Goal: Information Seeking & Learning: Learn about a topic

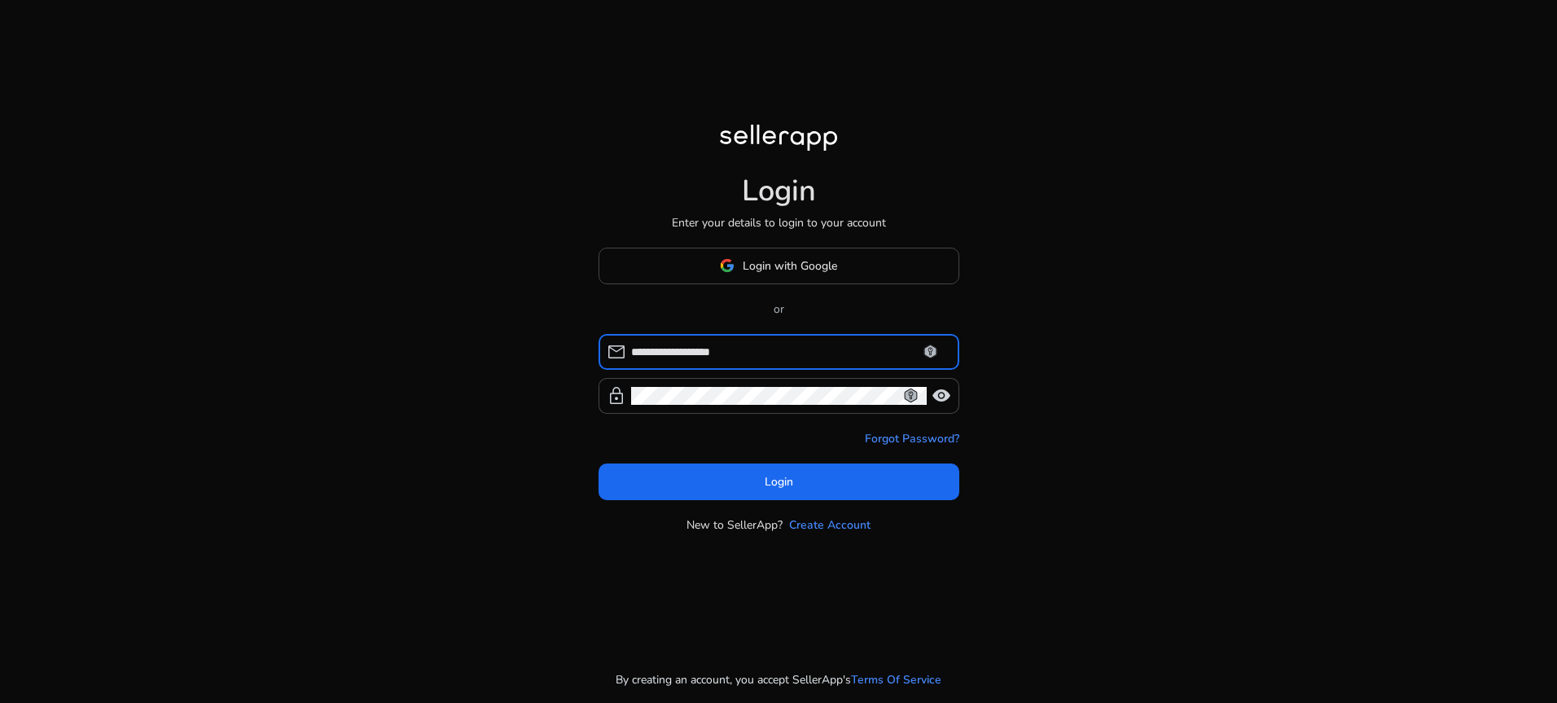
click at [718, 354] on input "**********" at bounding box center [788, 352] width 315 height 18
type input "*"
type input "**********"
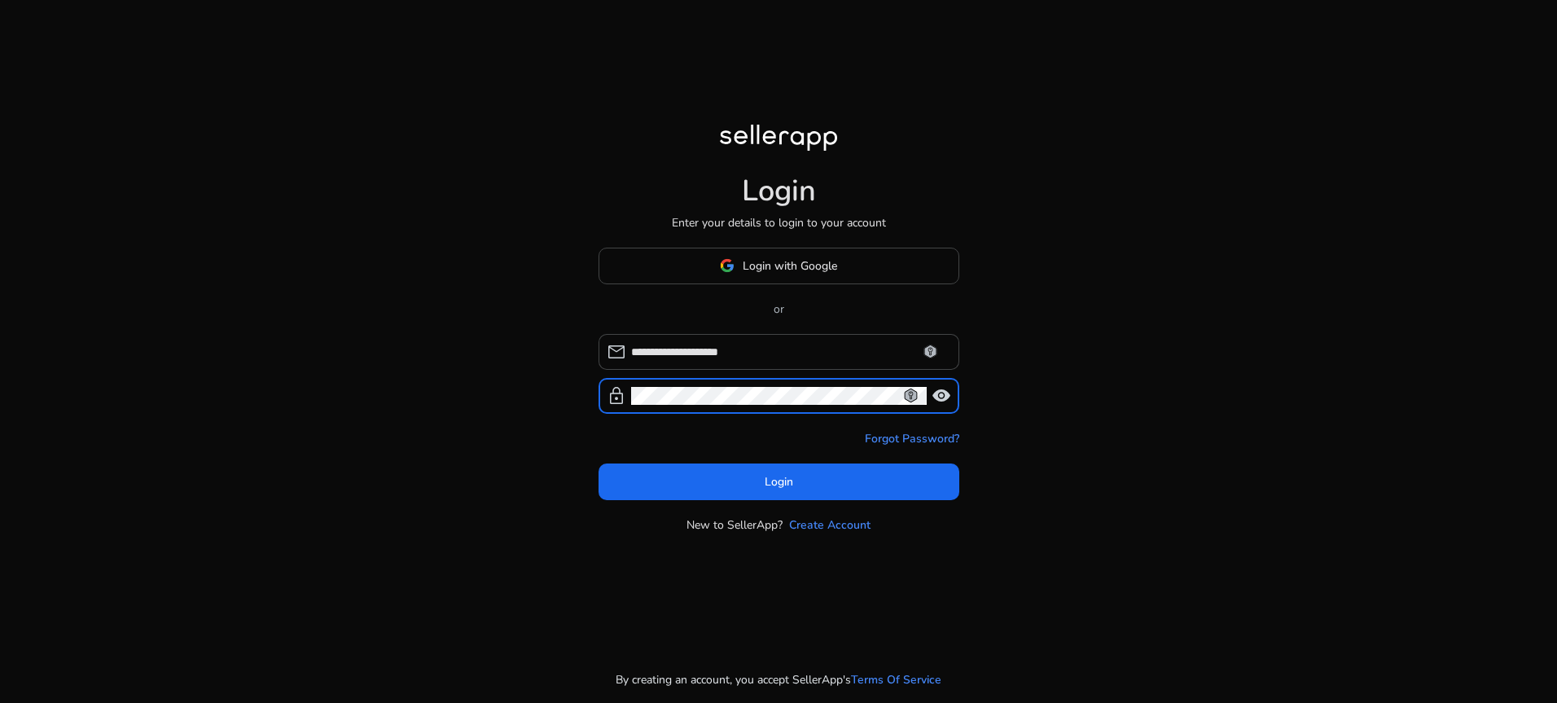
click button "Login" at bounding box center [778, 481] width 361 height 37
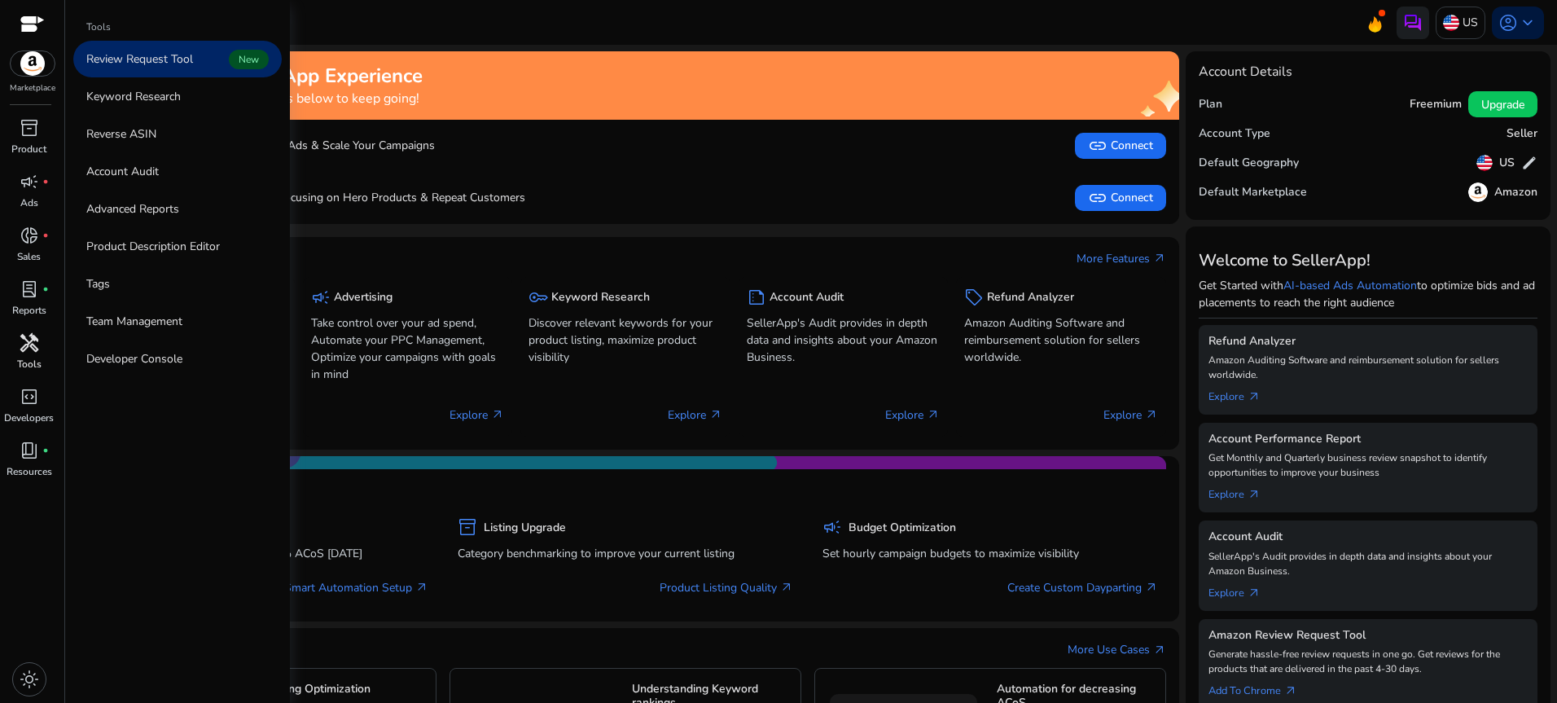
click at [28, 344] on span "handyman" at bounding box center [30, 343] width 20 height 20
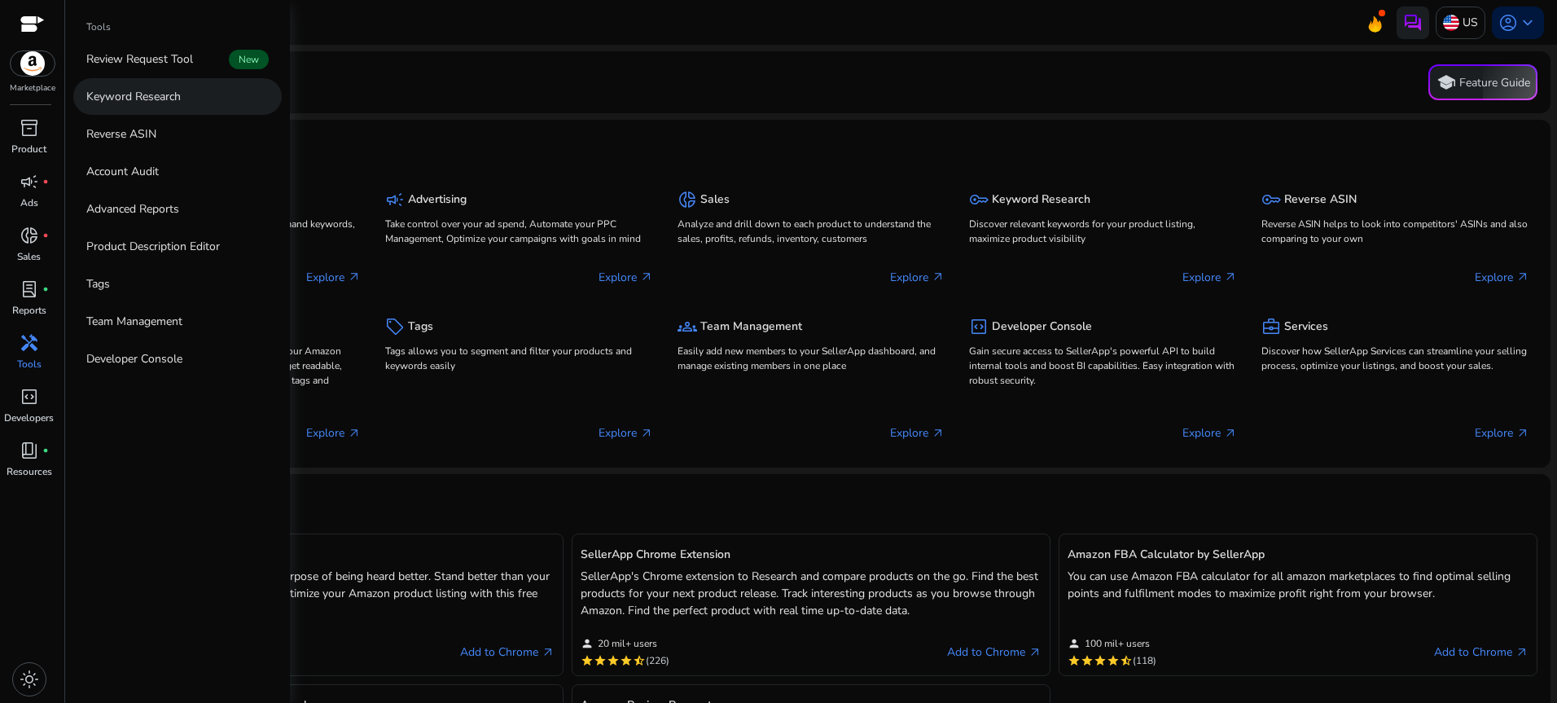
click at [152, 92] on p "Keyword Research" at bounding box center [133, 96] width 94 height 17
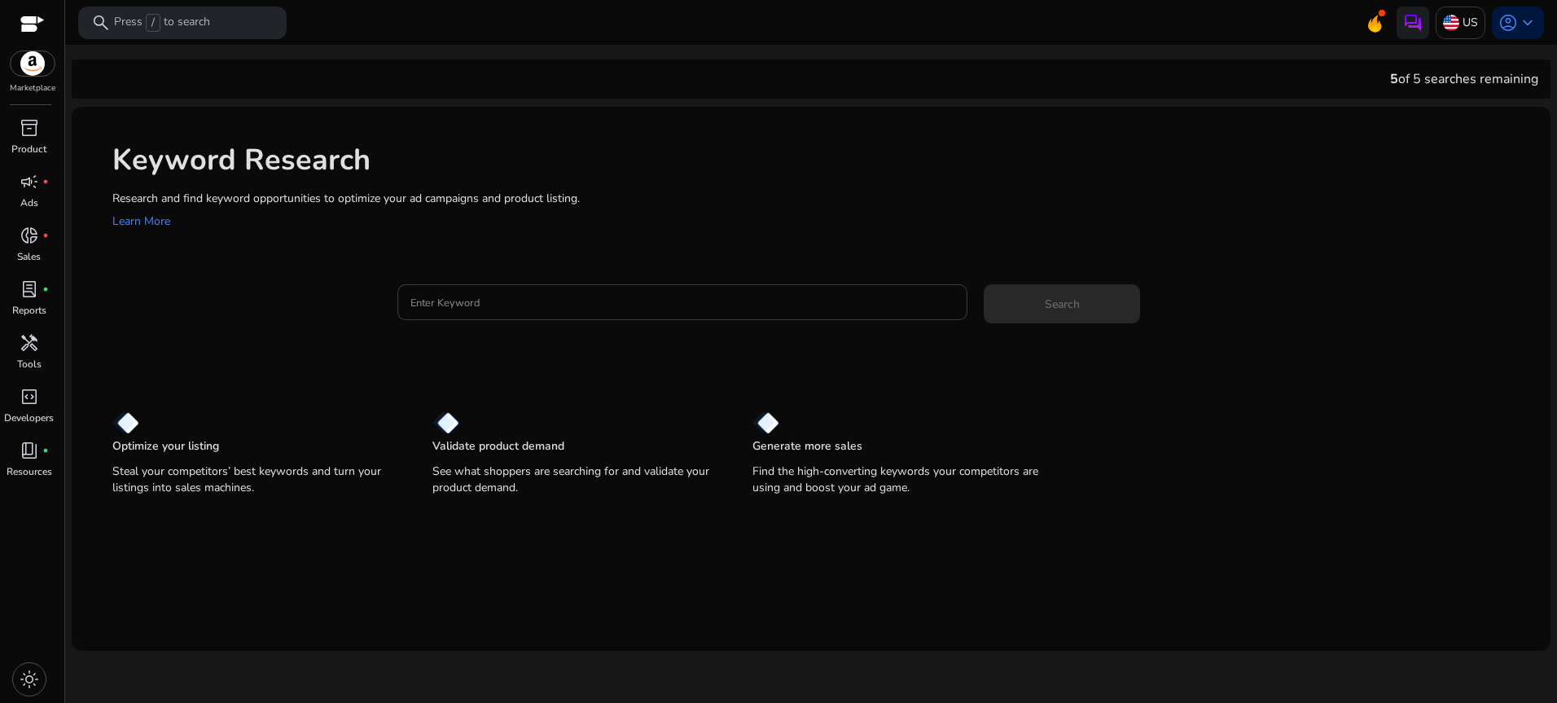
click at [497, 300] on input "Enter Keyword" at bounding box center [682, 302] width 544 height 18
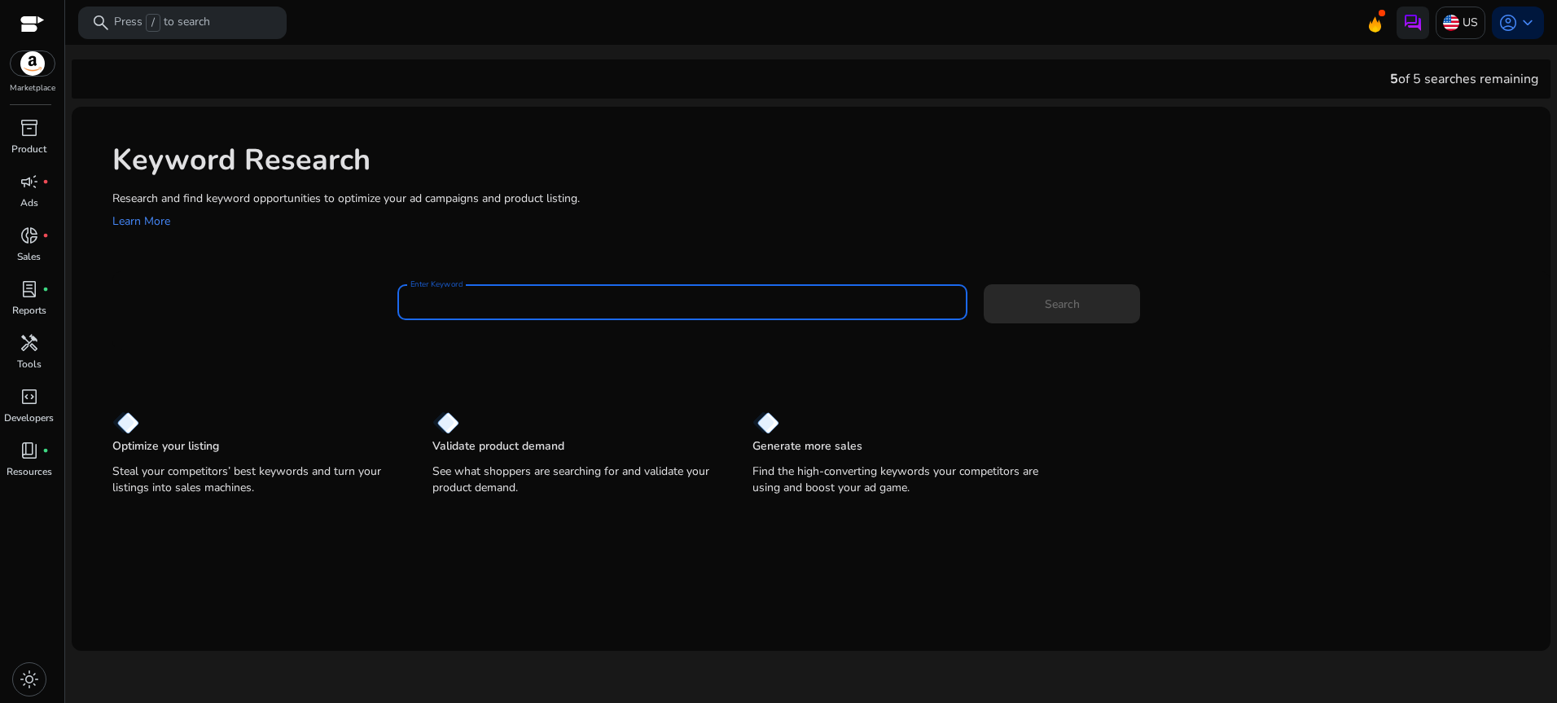
paste input "**********"
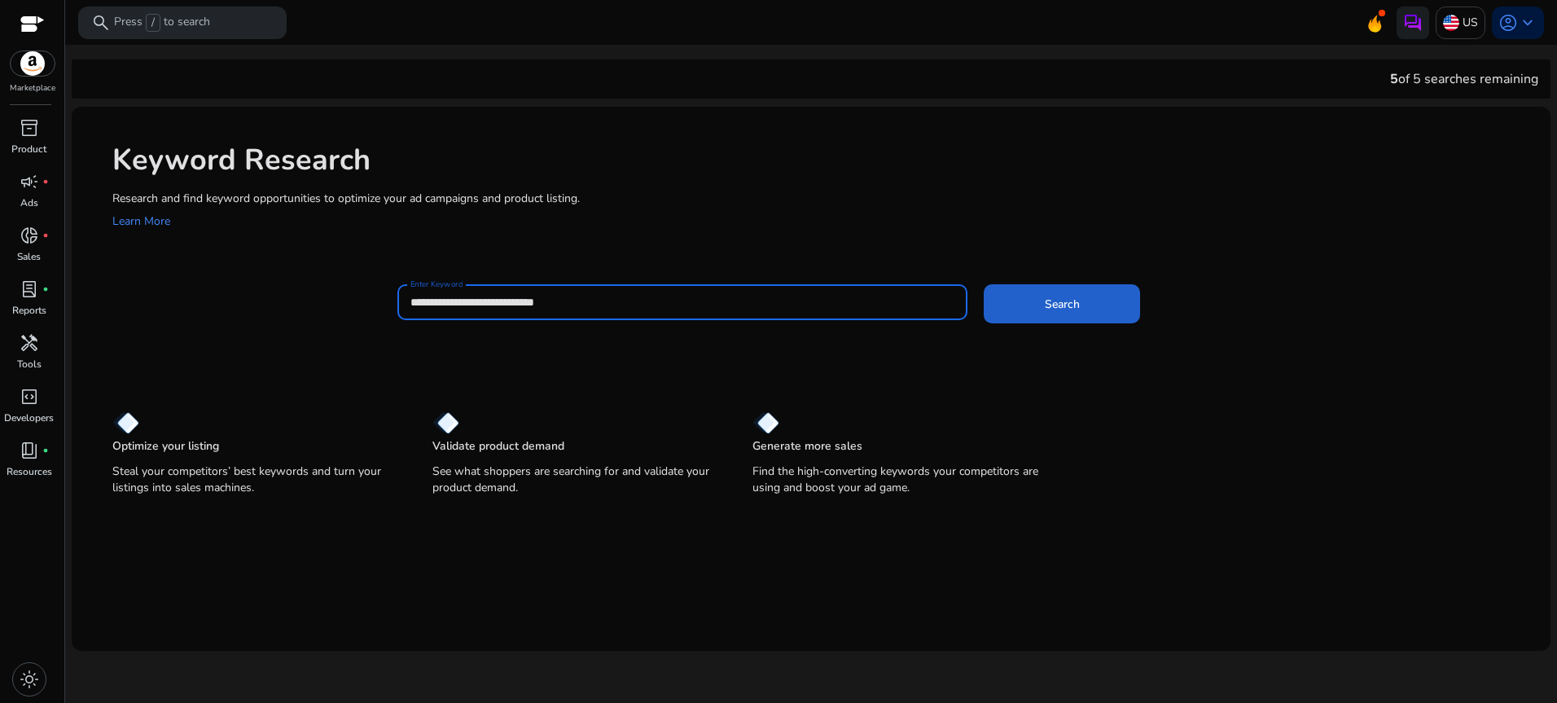
type input "**********"
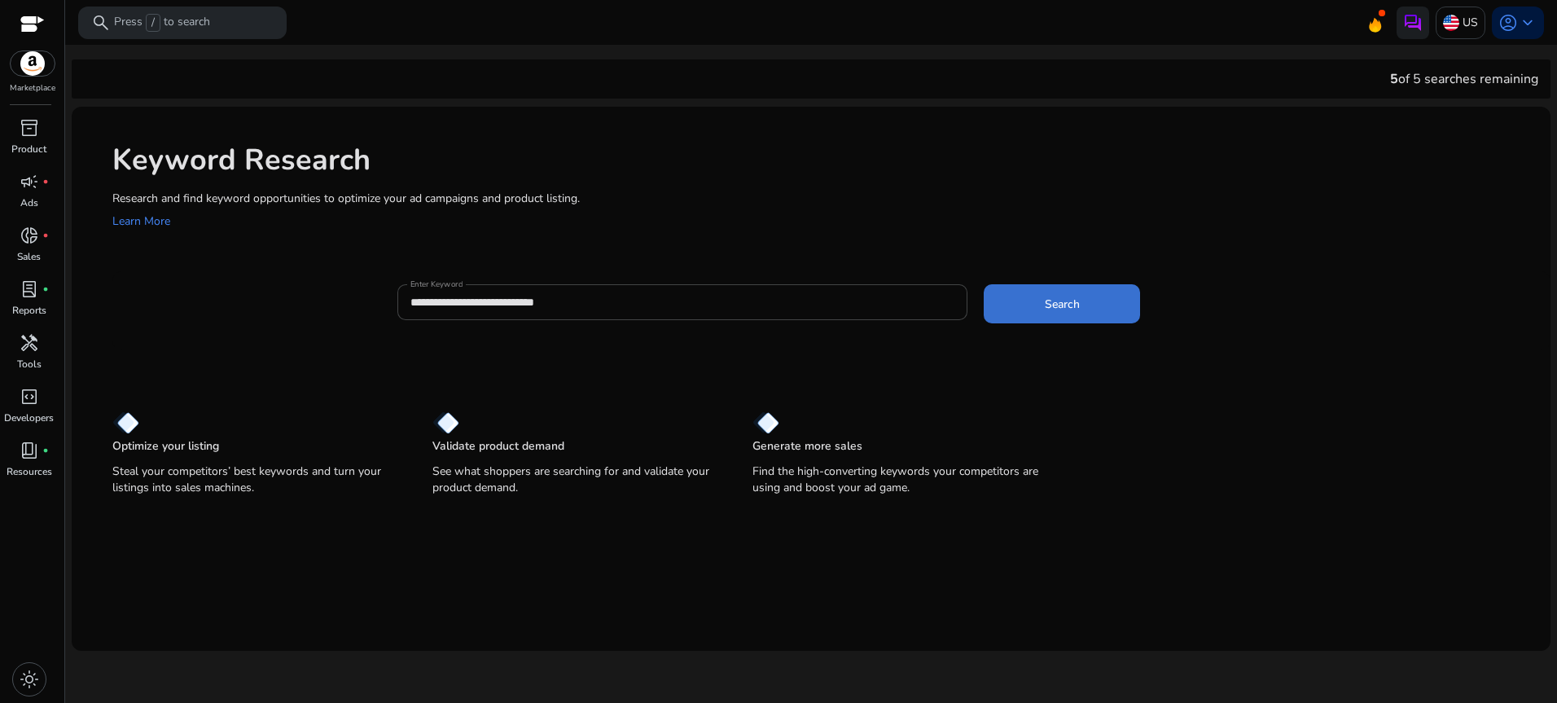
click at [1062, 305] on span "Search" at bounding box center [1062, 304] width 35 height 17
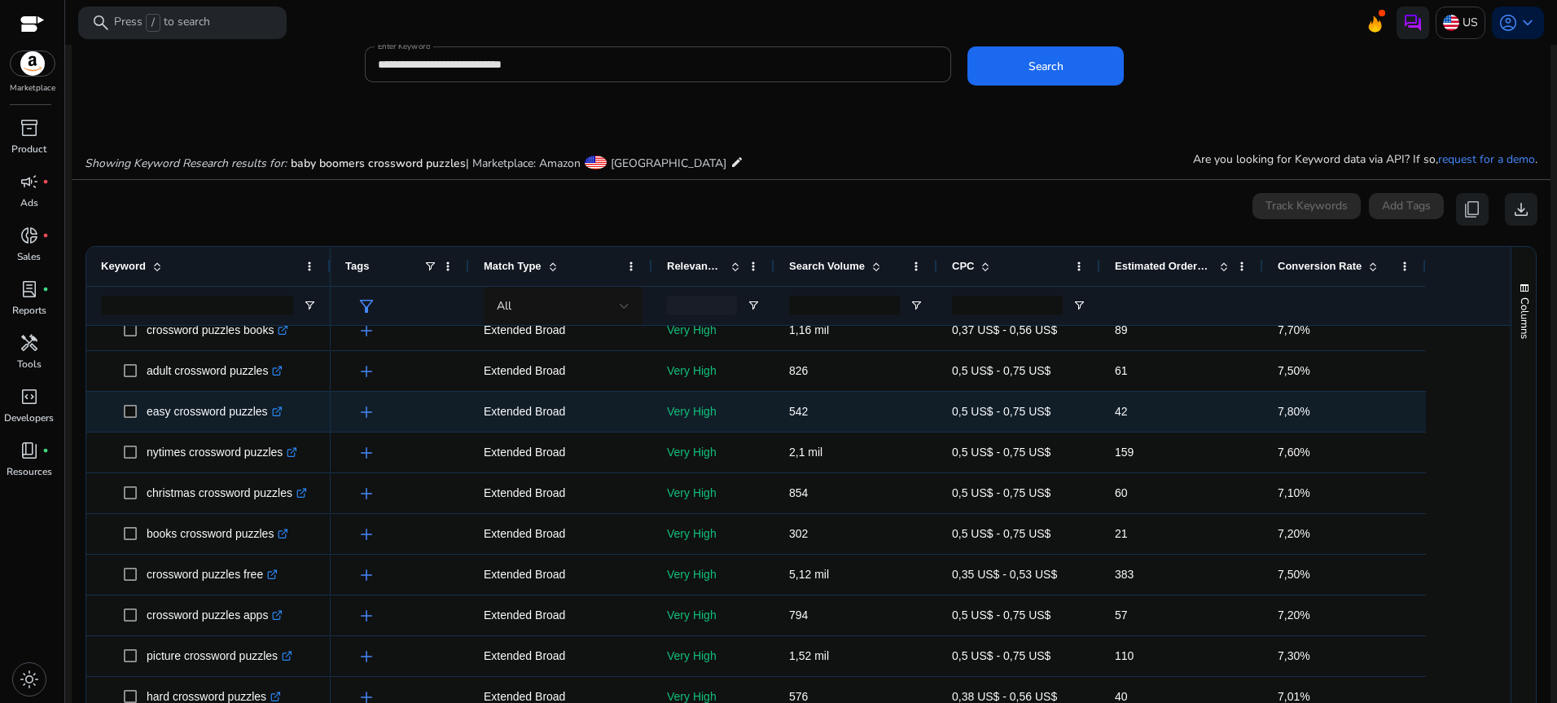
scroll to position [163, 0]
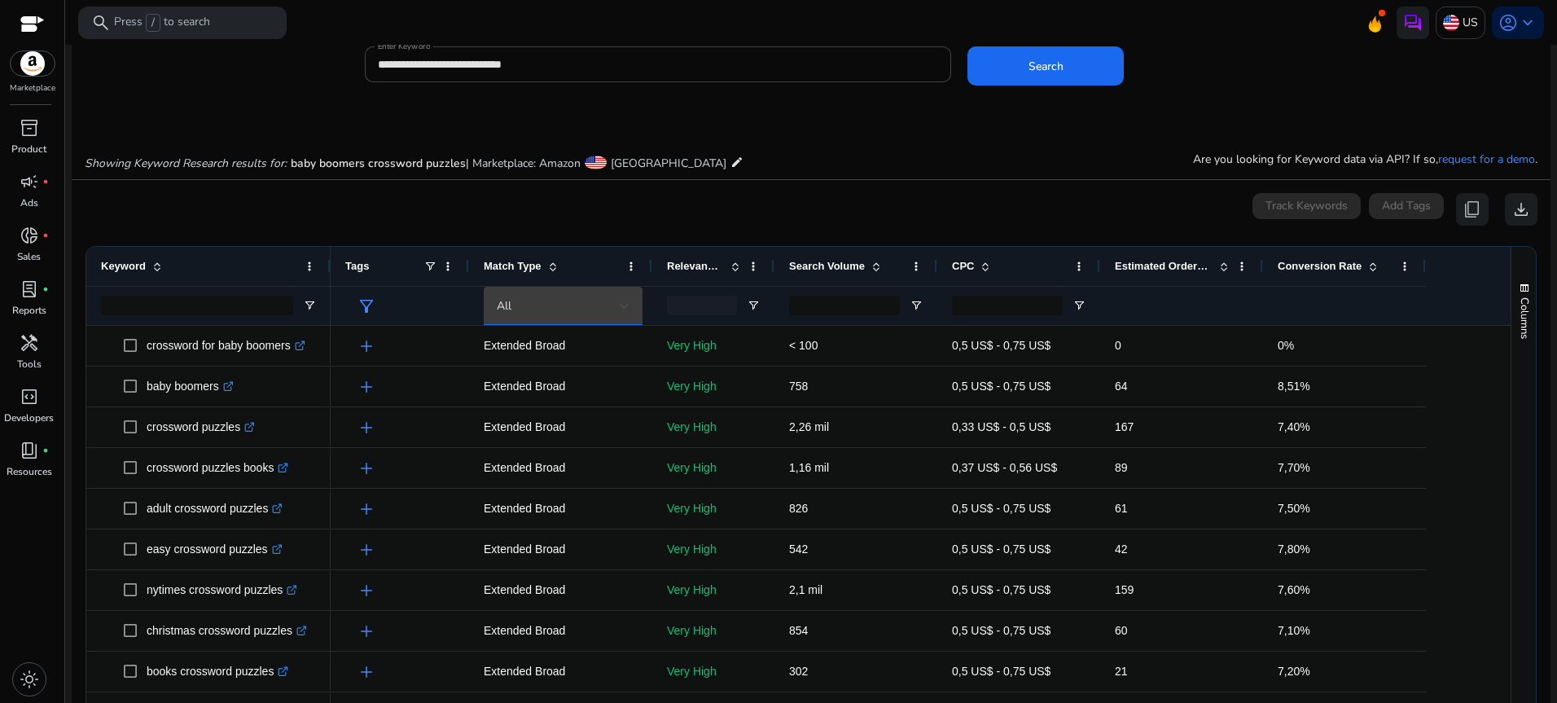
click at [620, 307] on div at bounding box center [625, 306] width 10 height 7
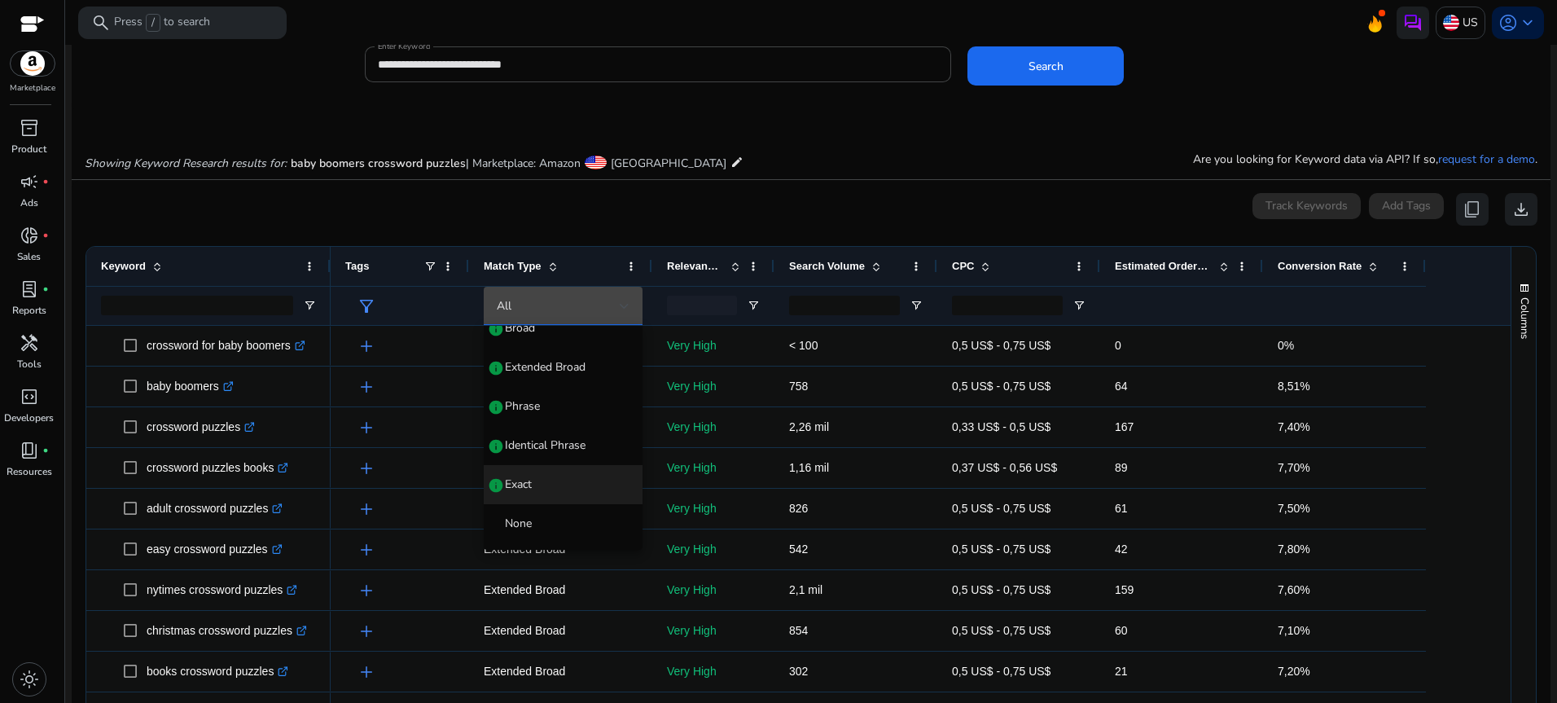
click at [523, 476] on span "Exact" at bounding box center [518, 484] width 27 height 16
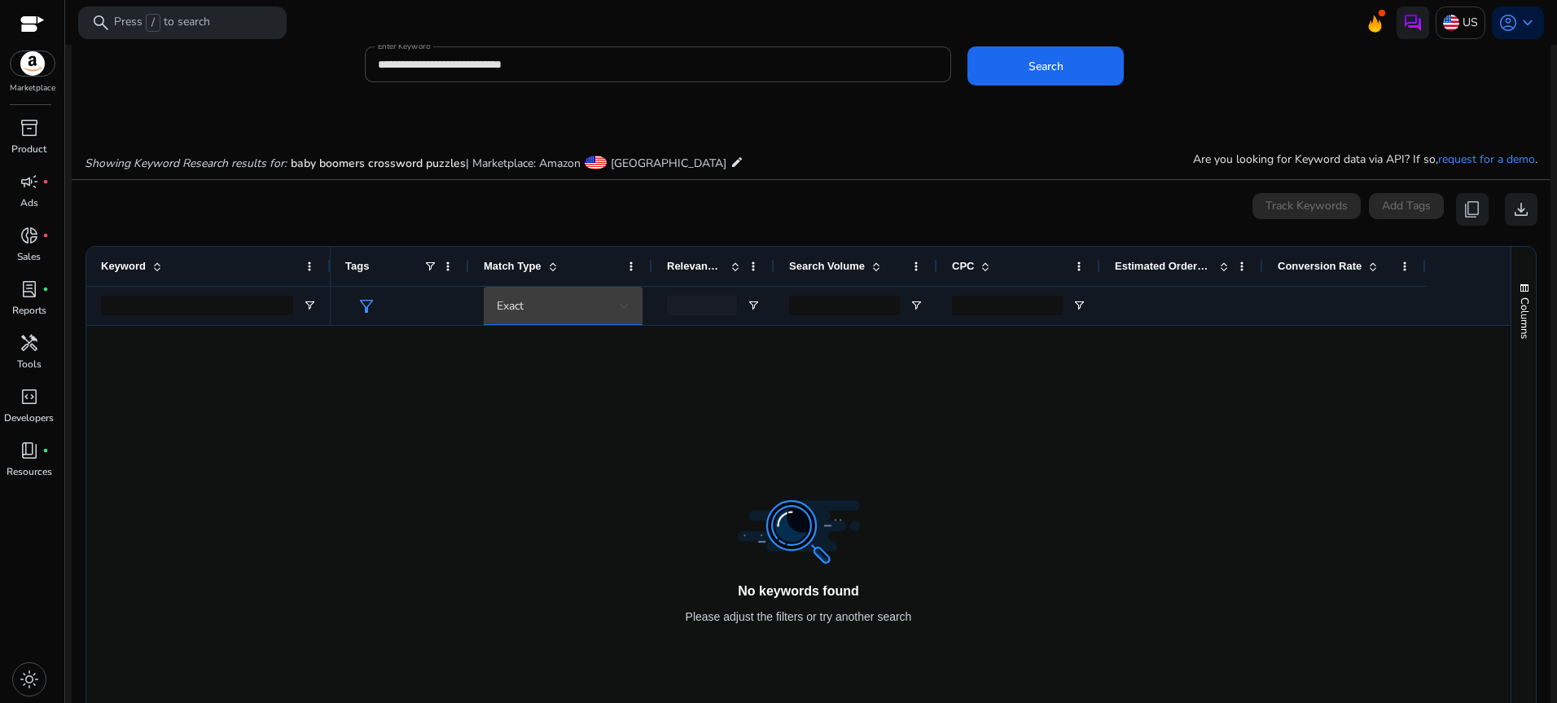
click at [578, 303] on div "Exact" at bounding box center [558, 306] width 123 height 18
click at [560, 402] on mat-option "Extended Broad info" at bounding box center [563, 412] width 159 height 39
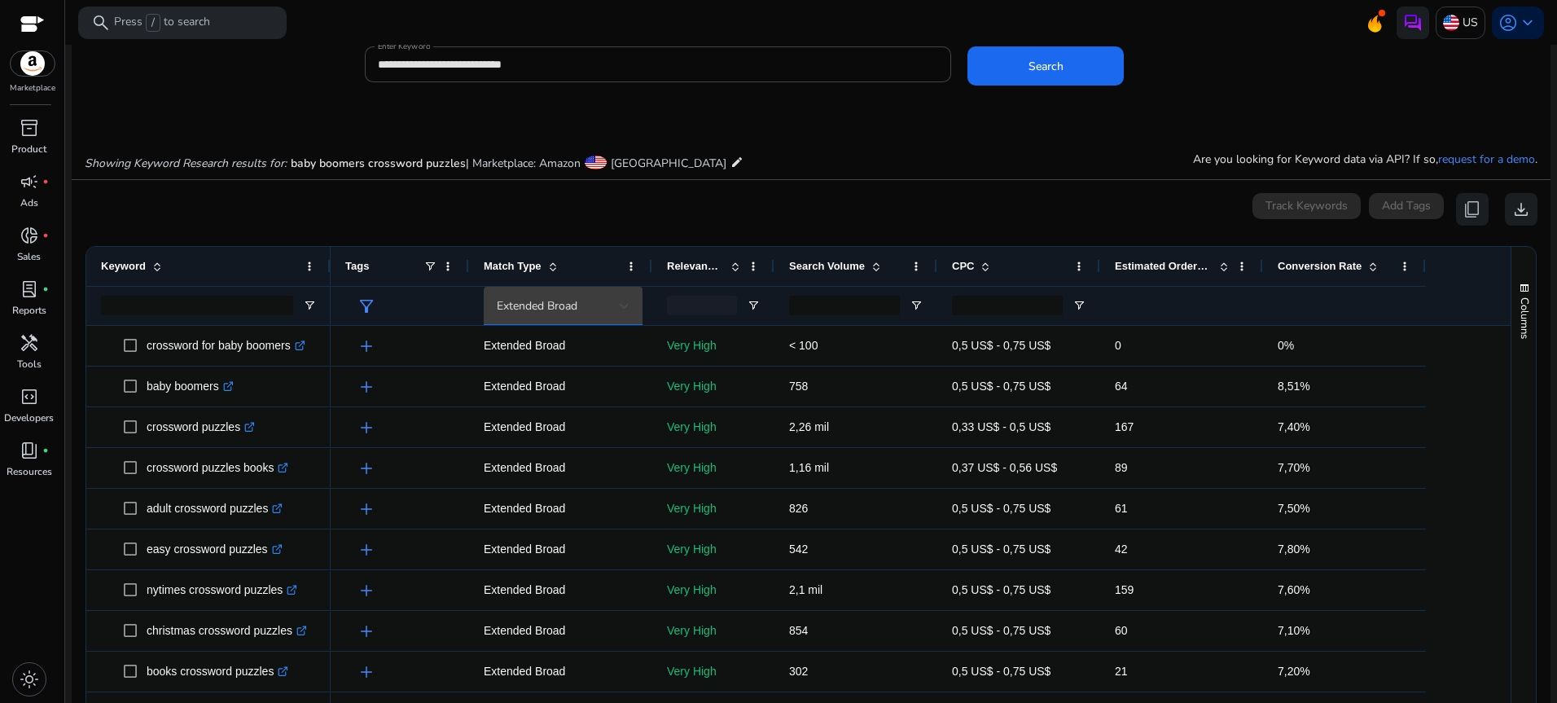
click at [592, 301] on div "Extended Broad" at bounding box center [558, 306] width 123 height 18
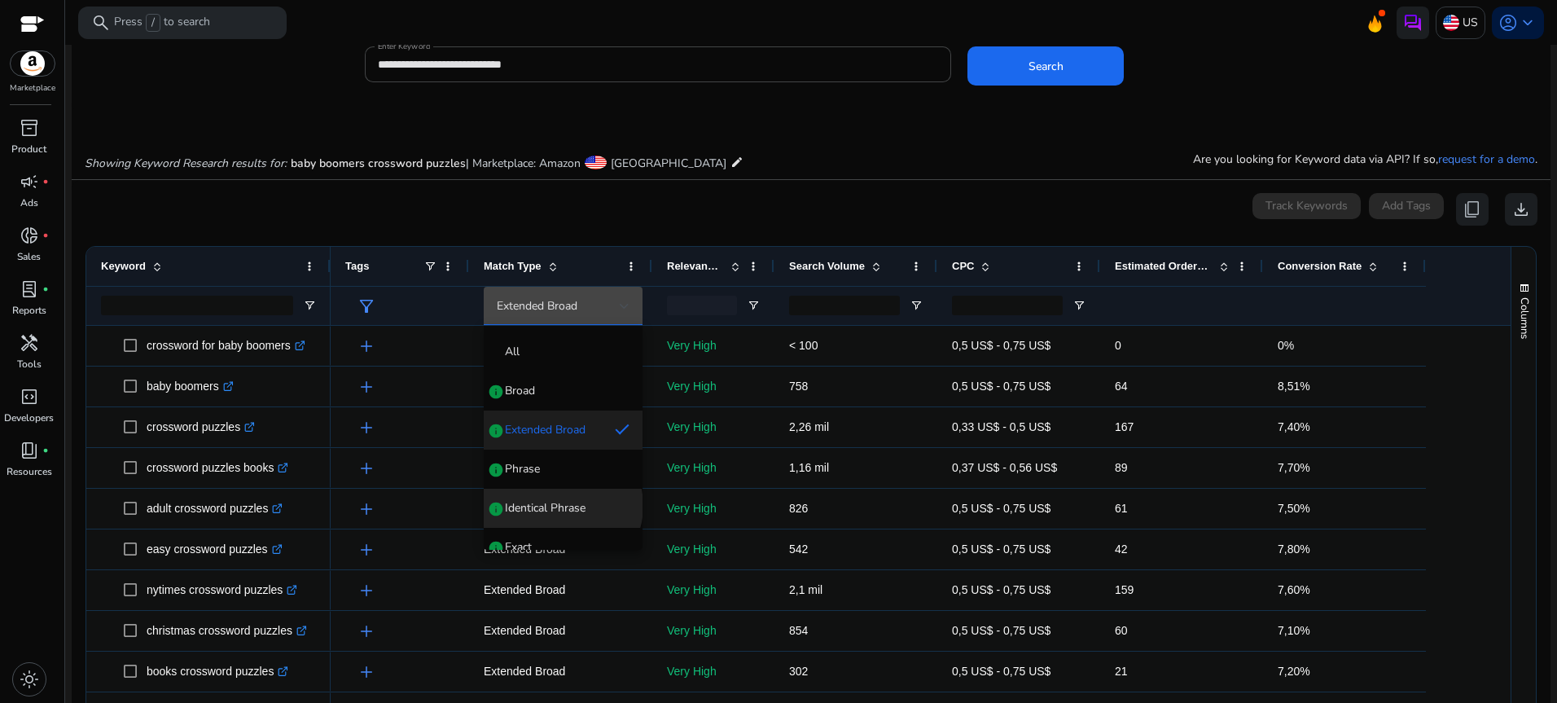
click at [562, 506] on span "Identical Phrase" at bounding box center [545, 508] width 81 height 16
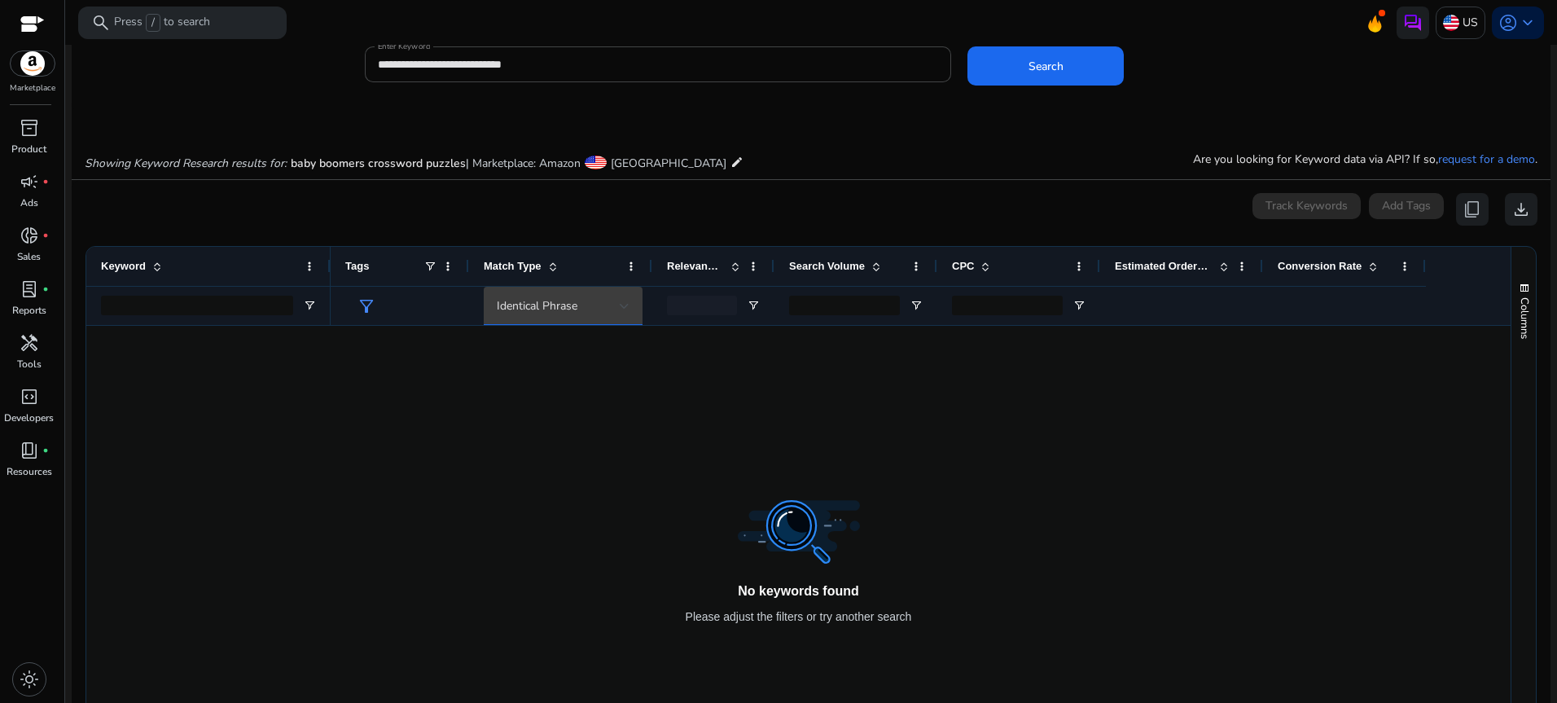
click at [584, 302] on div "Identical Phrase" at bounding box center [558, 306] width 123 height 18
click at [519, 348] on span "All" at bounding box center [512, 352] width 15 height 16
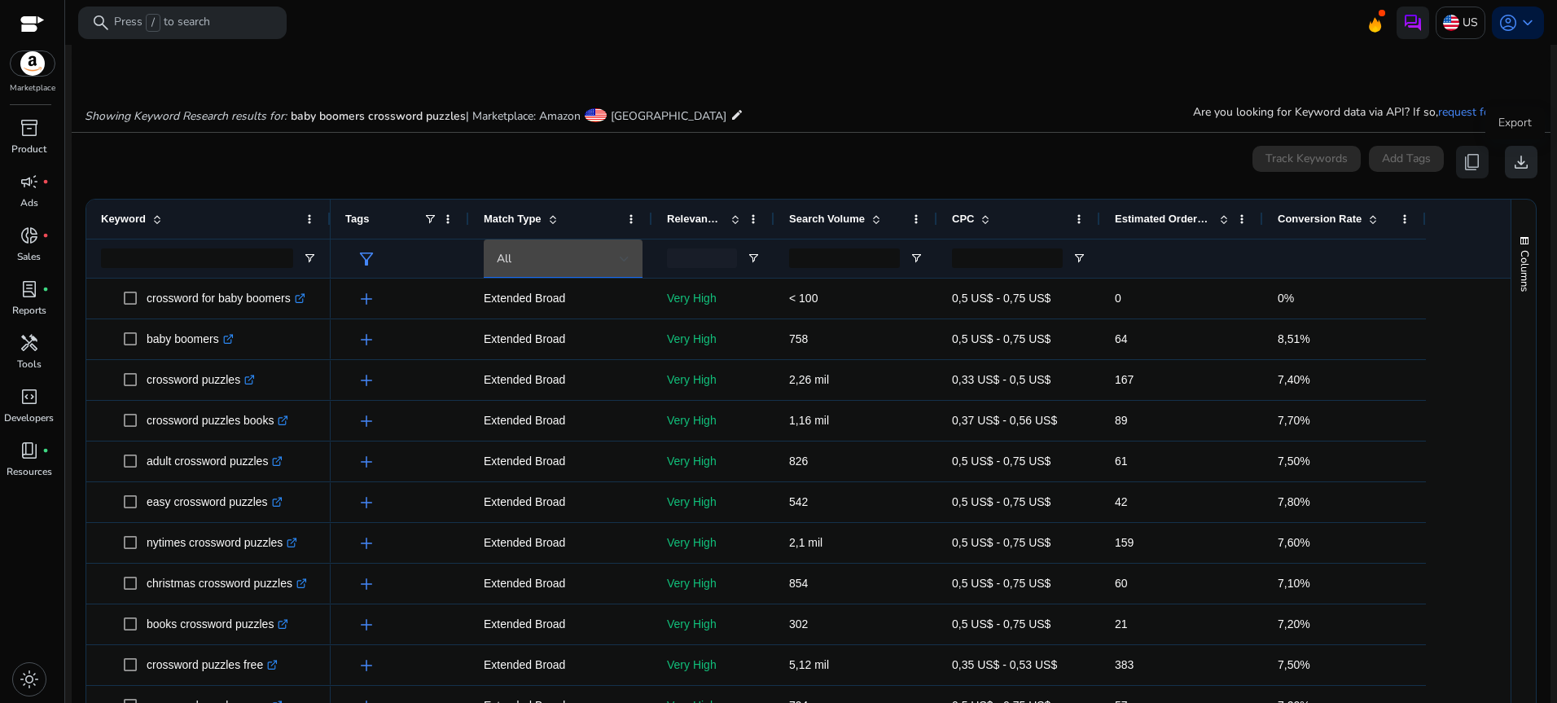
click at [1518, 156] on span "download" at bounding box center [1521, 162] width 20 height 20
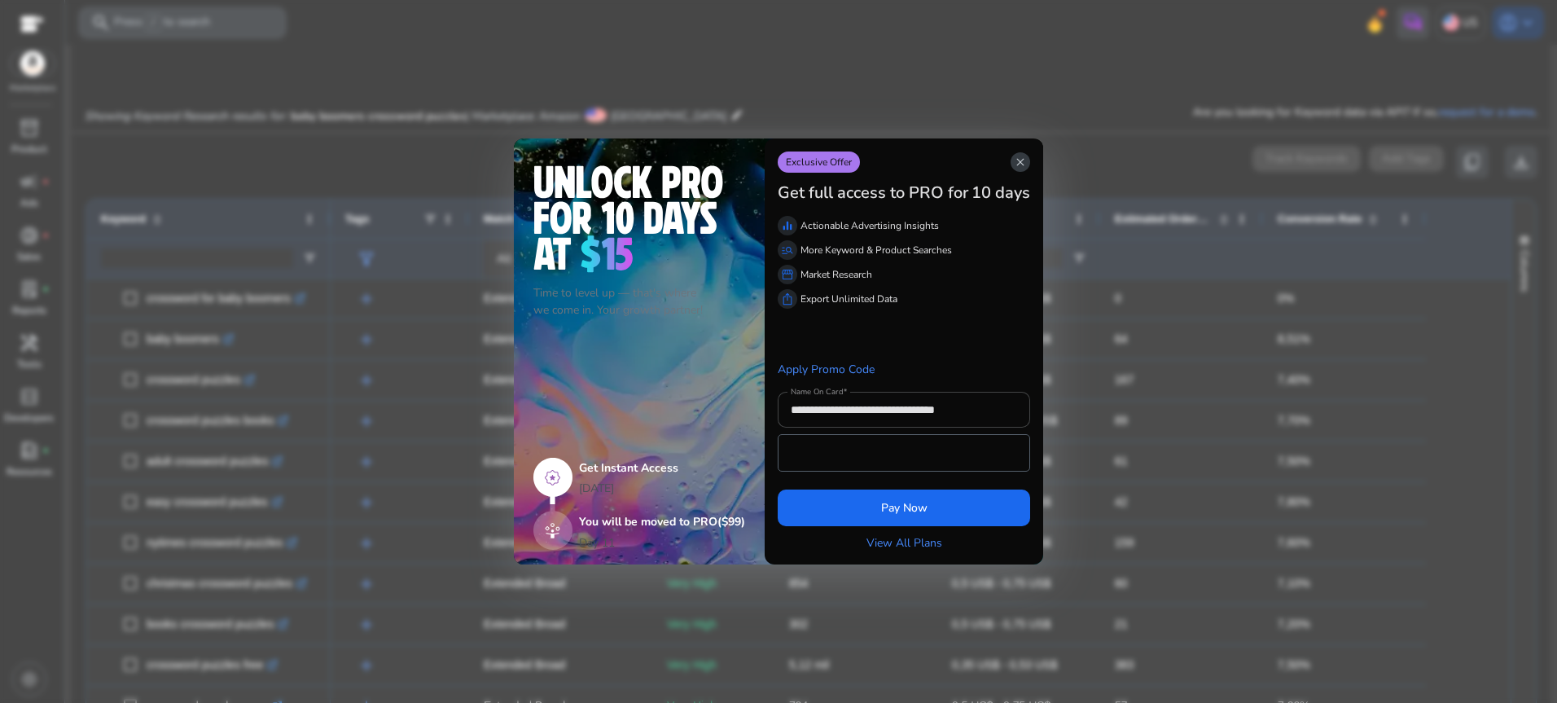
click at [1019, 160] on span "close" at bounding box center [1020, 162] width 13 height 13
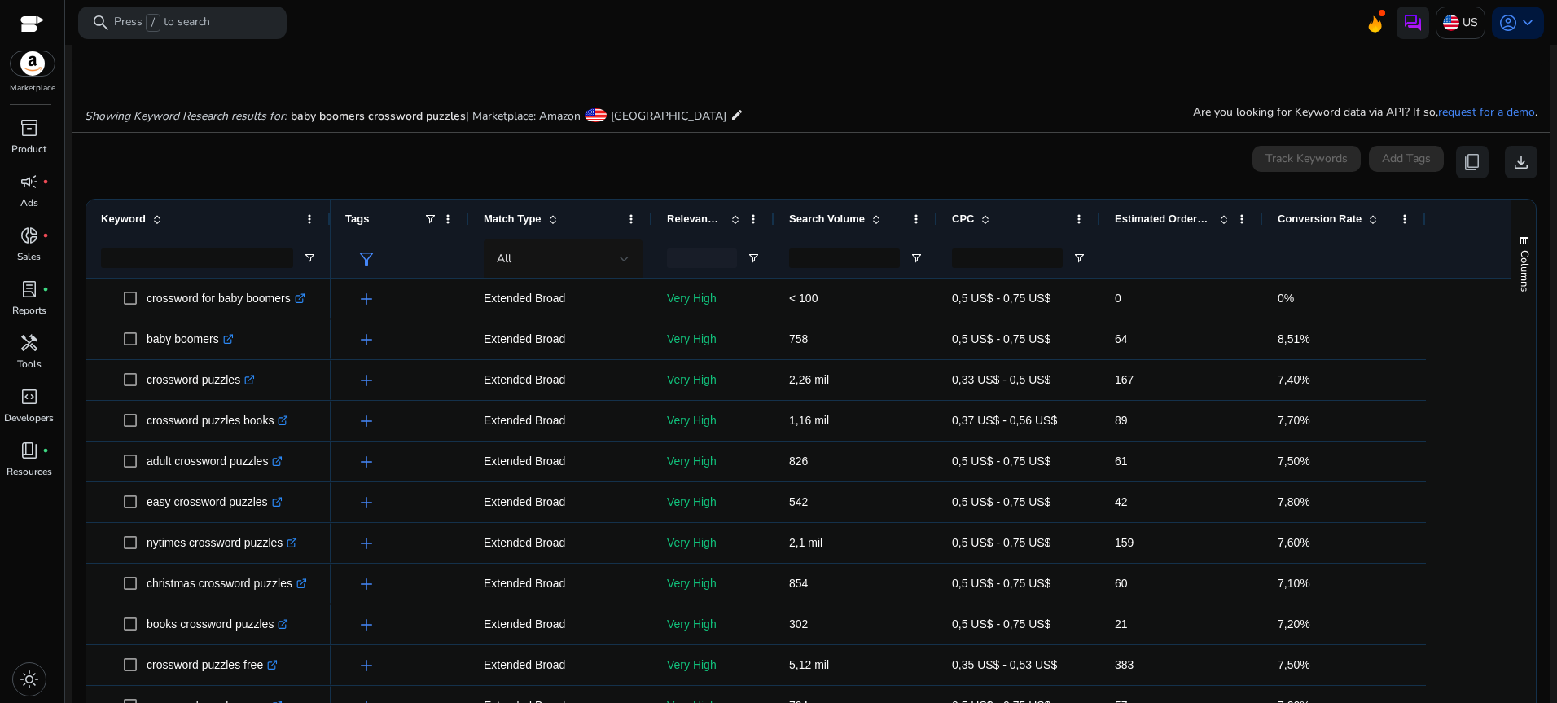
click at [1459, 160] on app-icon-holder "content_copy" at bounding box center [1472, 162] width 33 height 33
click at [1461, 161] on app-icon-holder "content_copy" at bounding box center [1472, 162] width 33 height 33
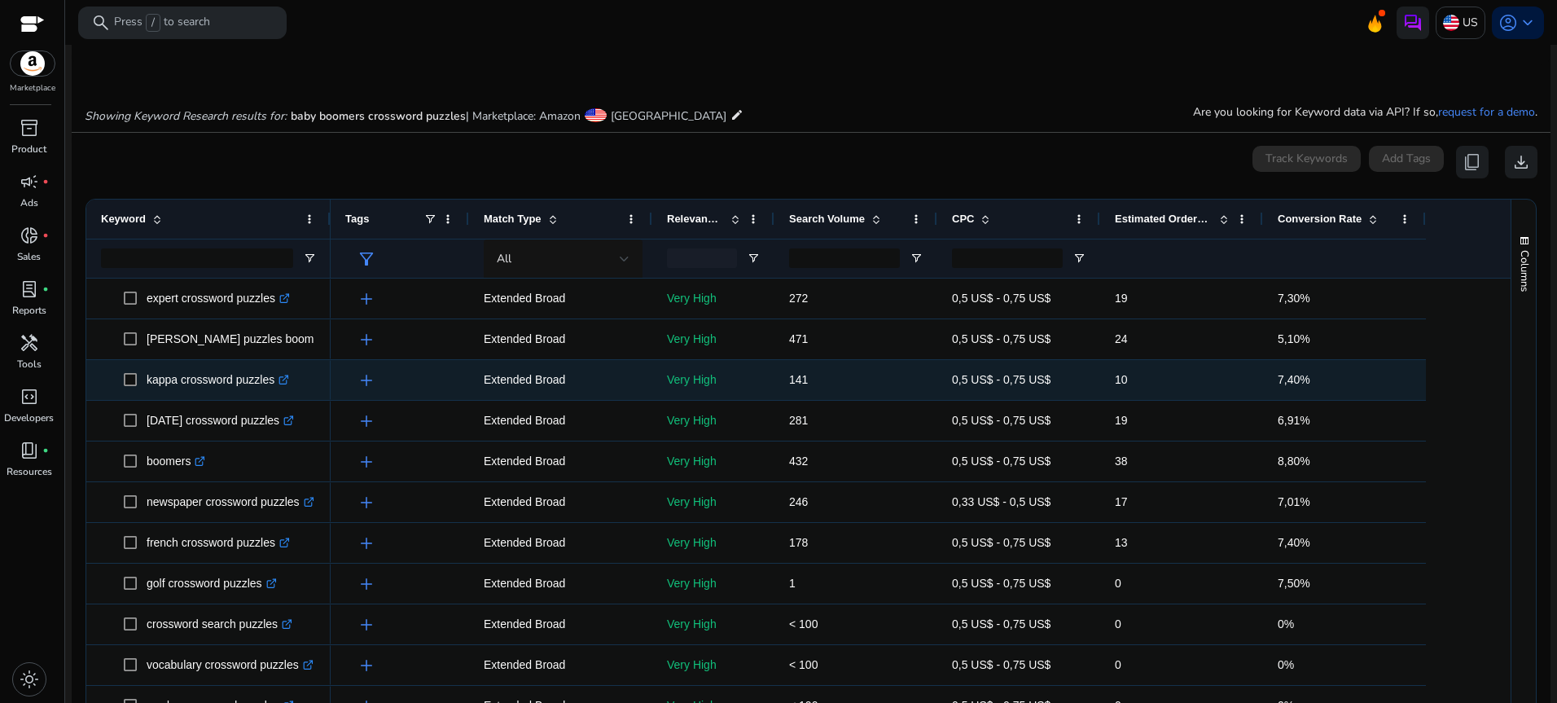
scroll to position [879, 0]
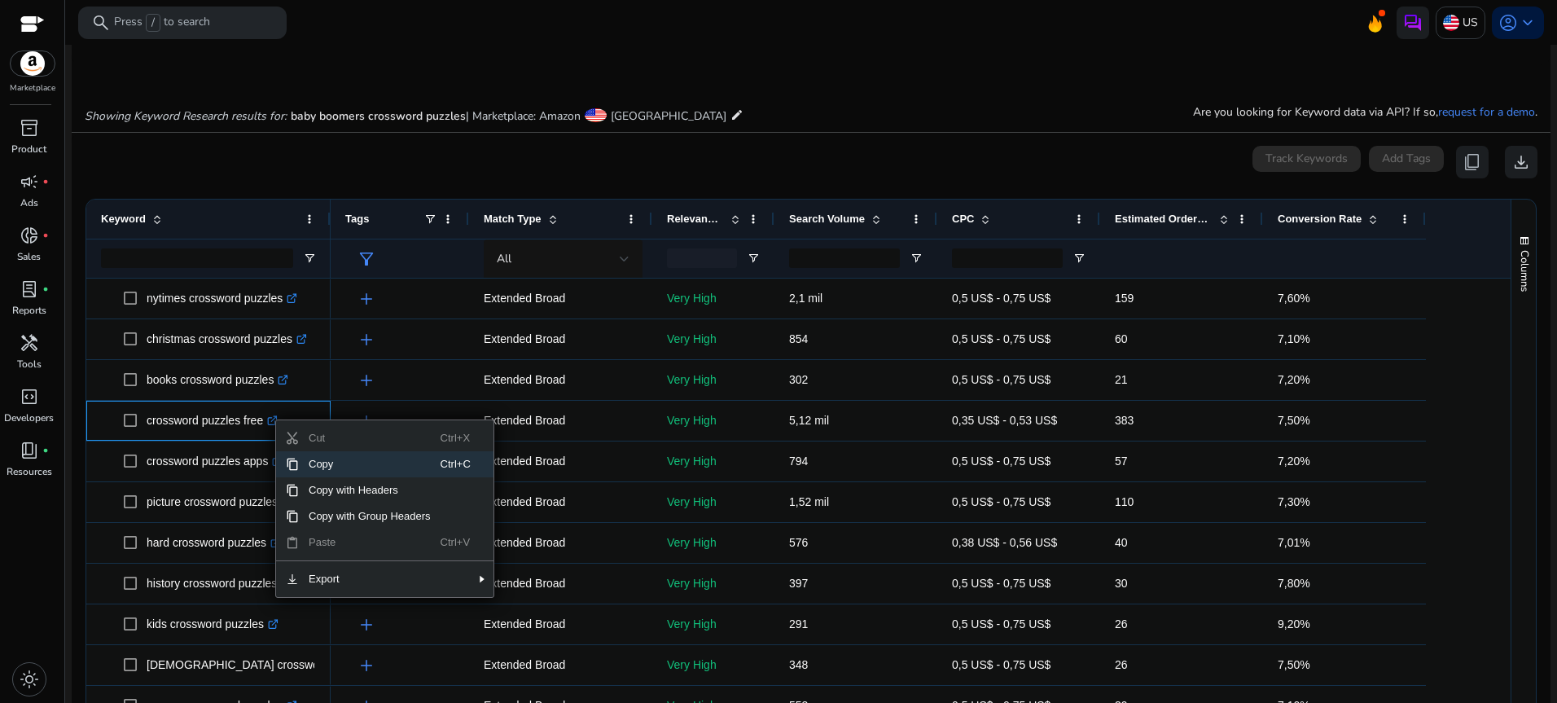
click at [325, 462] on span "Copy" at bounding box center [370, 464] width 142 height 26
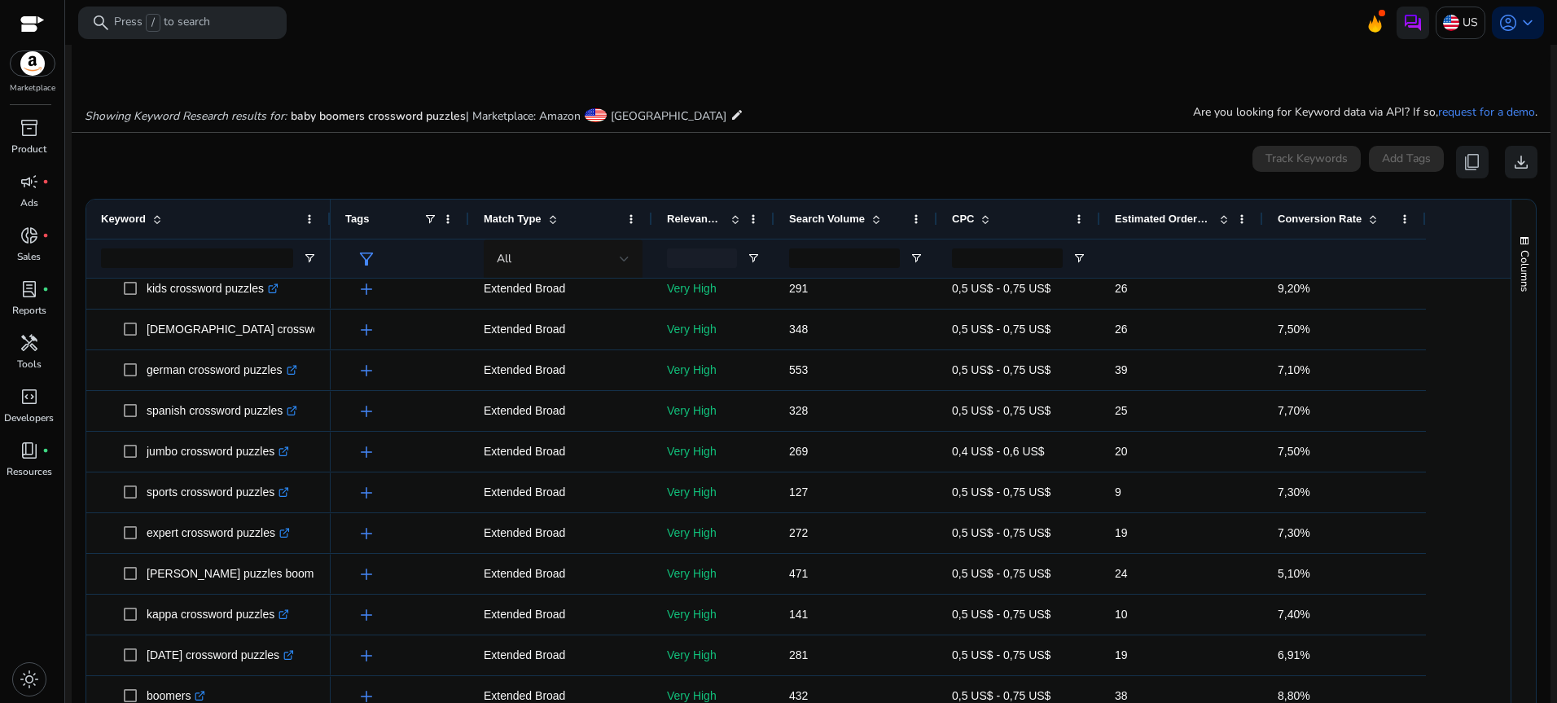
scroll to position [570, 0]
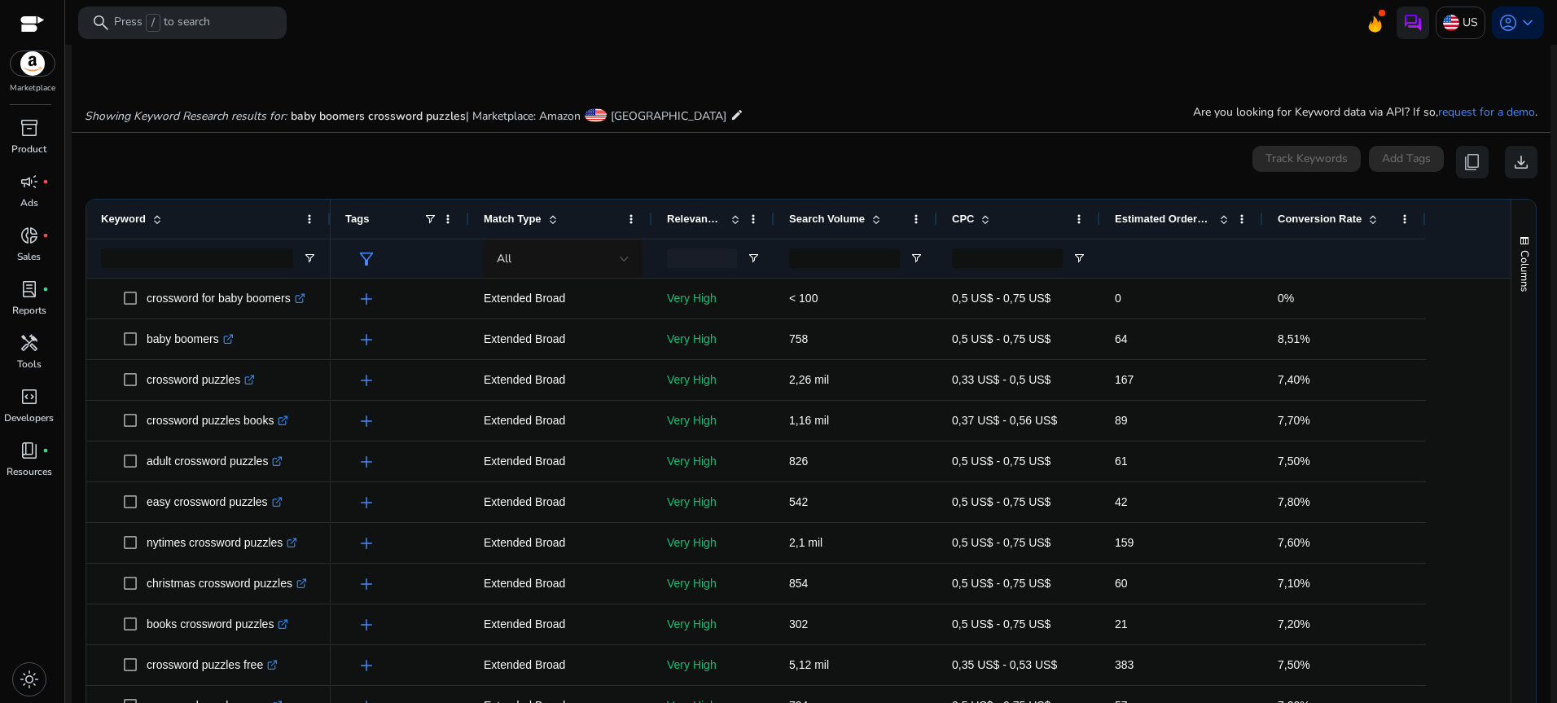
click at [564, 213] on div "Match Type" at bounding box center [552, 219] width 136 height 31
click at [558, 215] on span at bounding box center [552, 219] width 13 height 13
click at [502, 255] on span "All" at bounding box center [504, 258] width 15 height 15
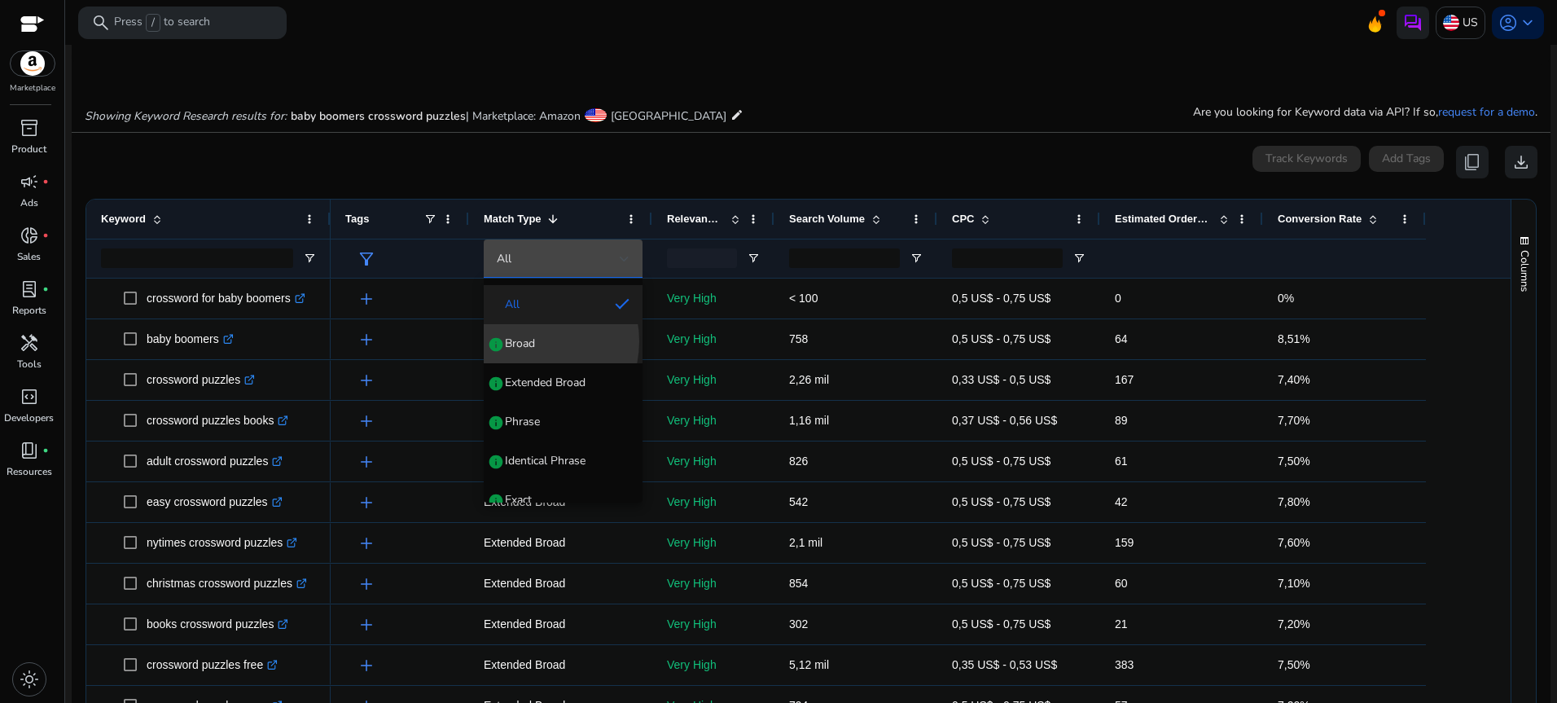
click at [529, 341] on span "Broad" at bounding box center [520, 343] width 30 height 16
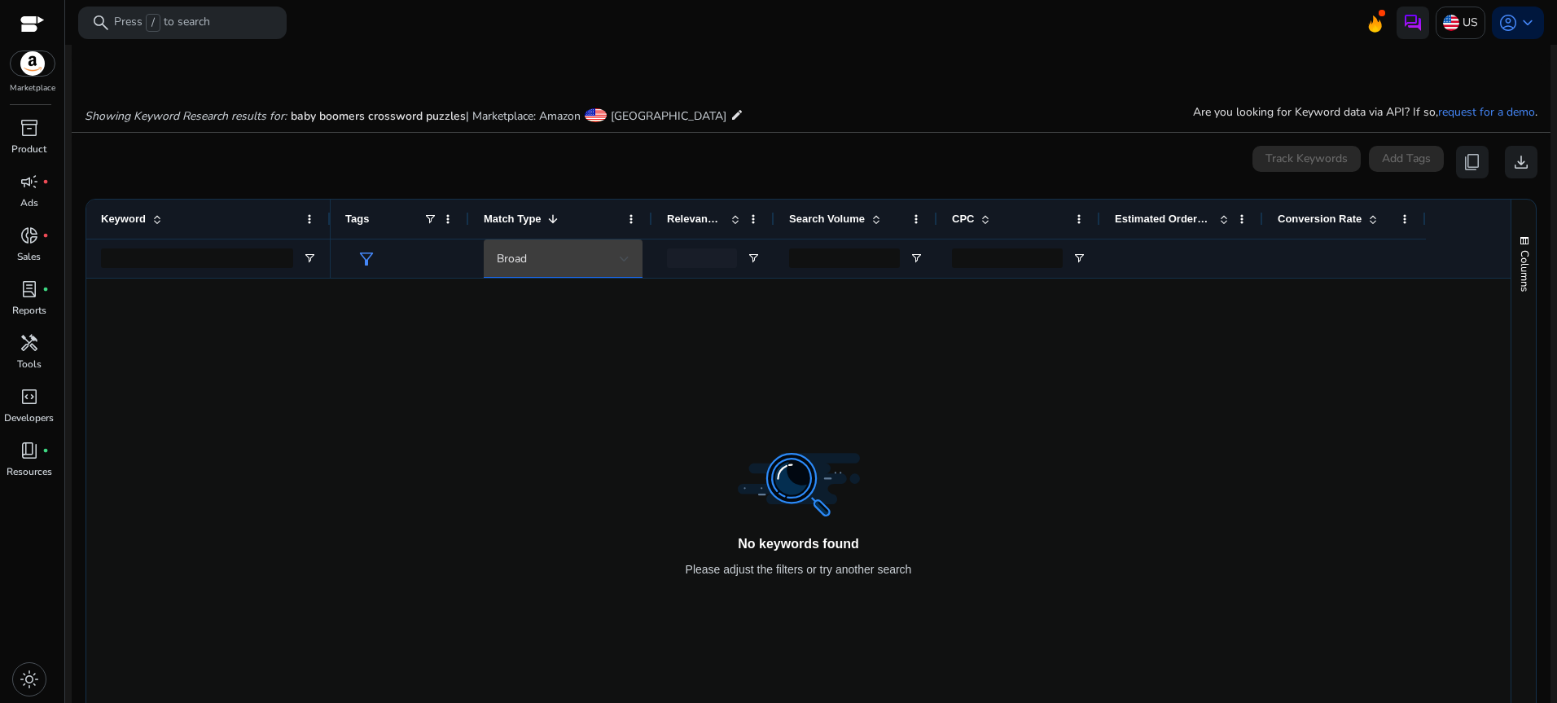
click at [547, 252] on div "Broad" at bounding box center [558, 259] width 123 height 18
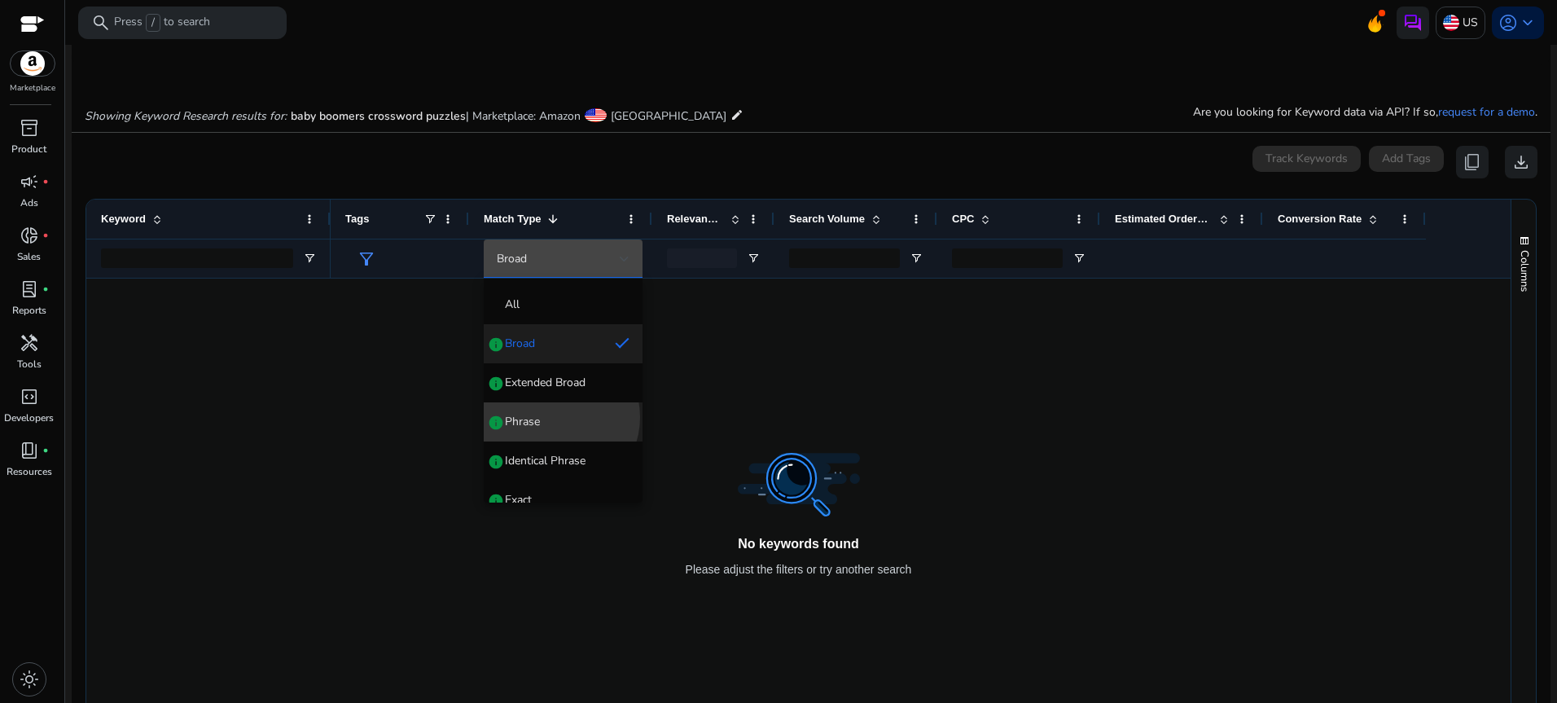
click at [552, 417] on span "Phrase info" at bounding box center [563, 422] width 133 height 16
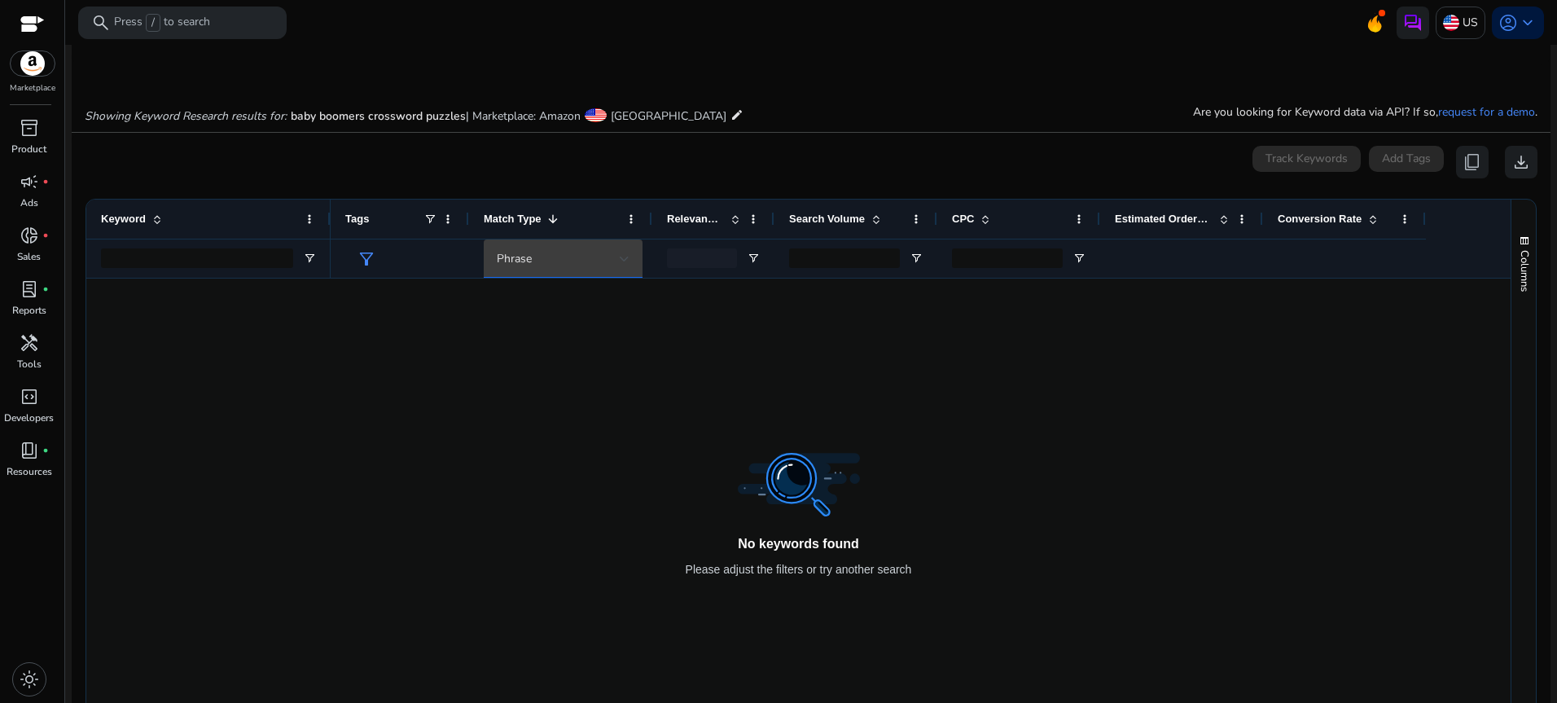
click at [523, 250] on div "Phrase" at bounding box center [558, 259] width 123 height 18
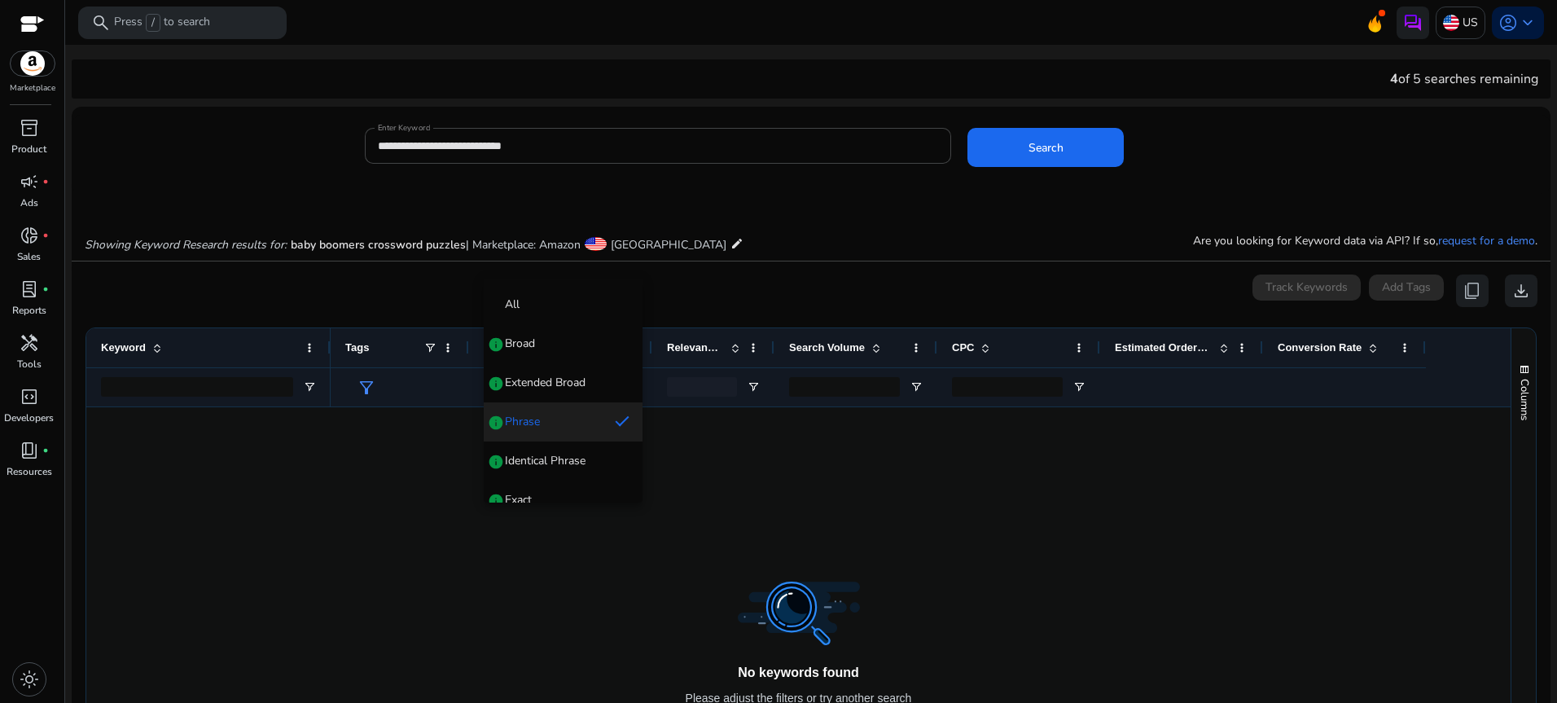
scroll to position [129, 0]
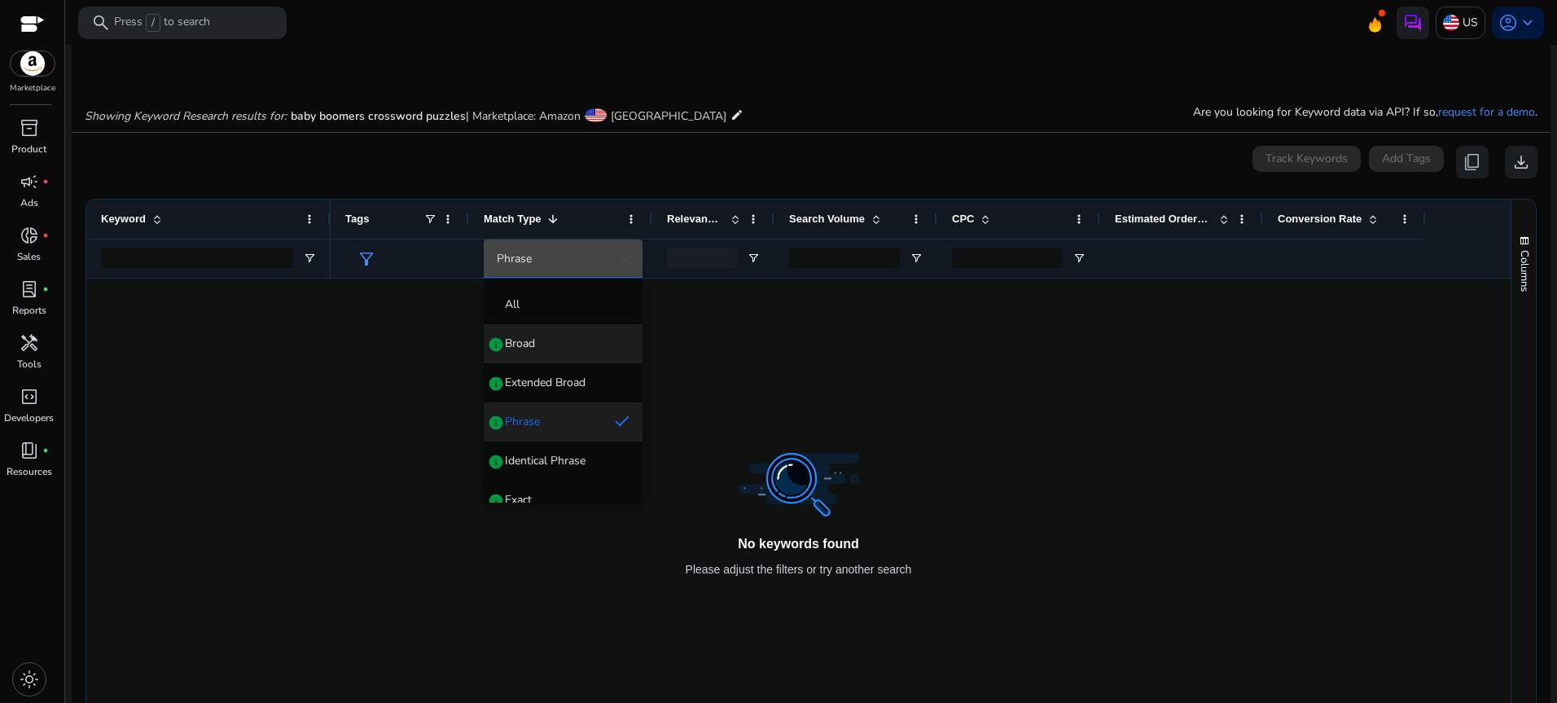
click at [529, 337] on span "Broad" at bounding box center [520, 343] width 30 height 16
click at [554, 260] on div "Broad" at bounding box center [558, 259] width 123 height 18
click at [523, 296] on span "All" at bounding box center [563, 304] width 133 height 16
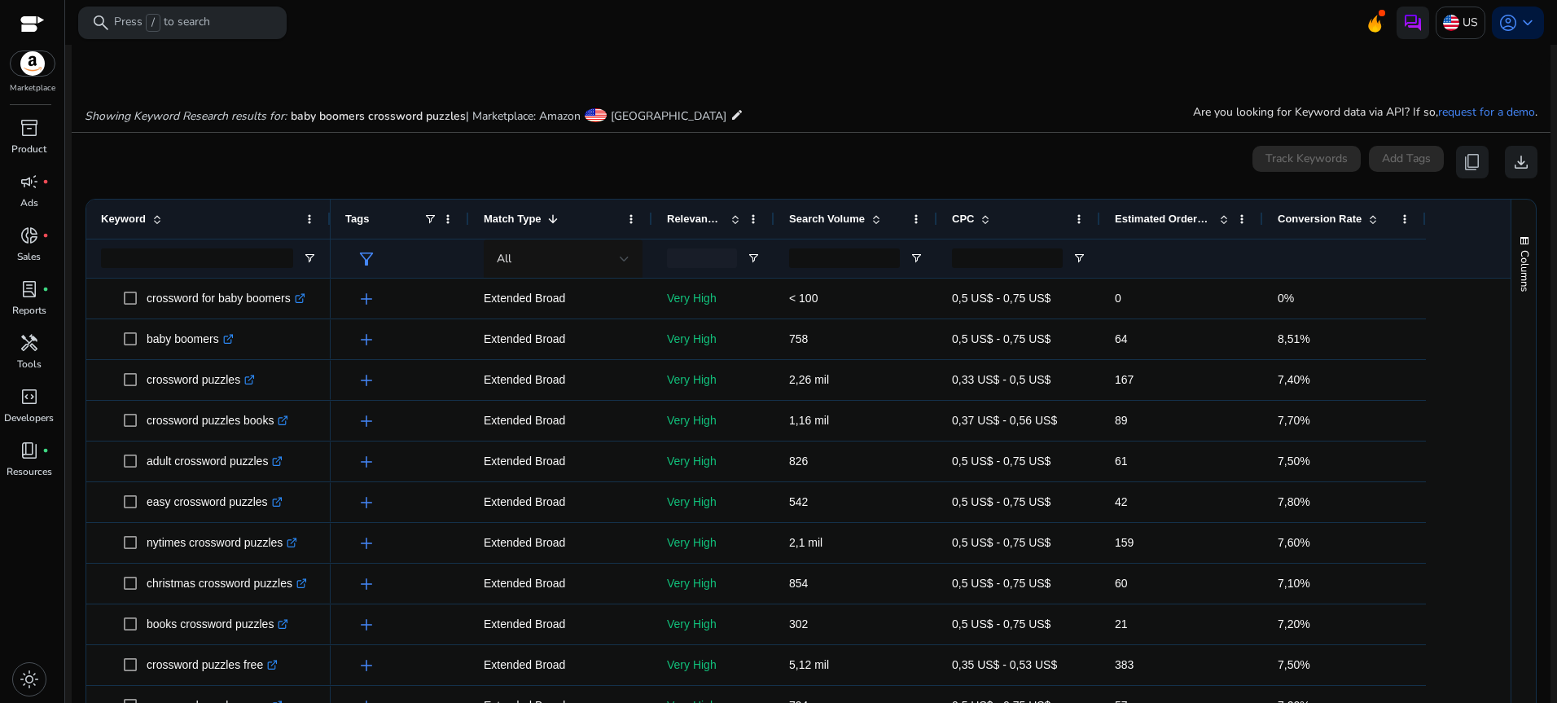
click at [207, 17] on p "Press / to search" at bounding box center [162, 23] width 96 height 18
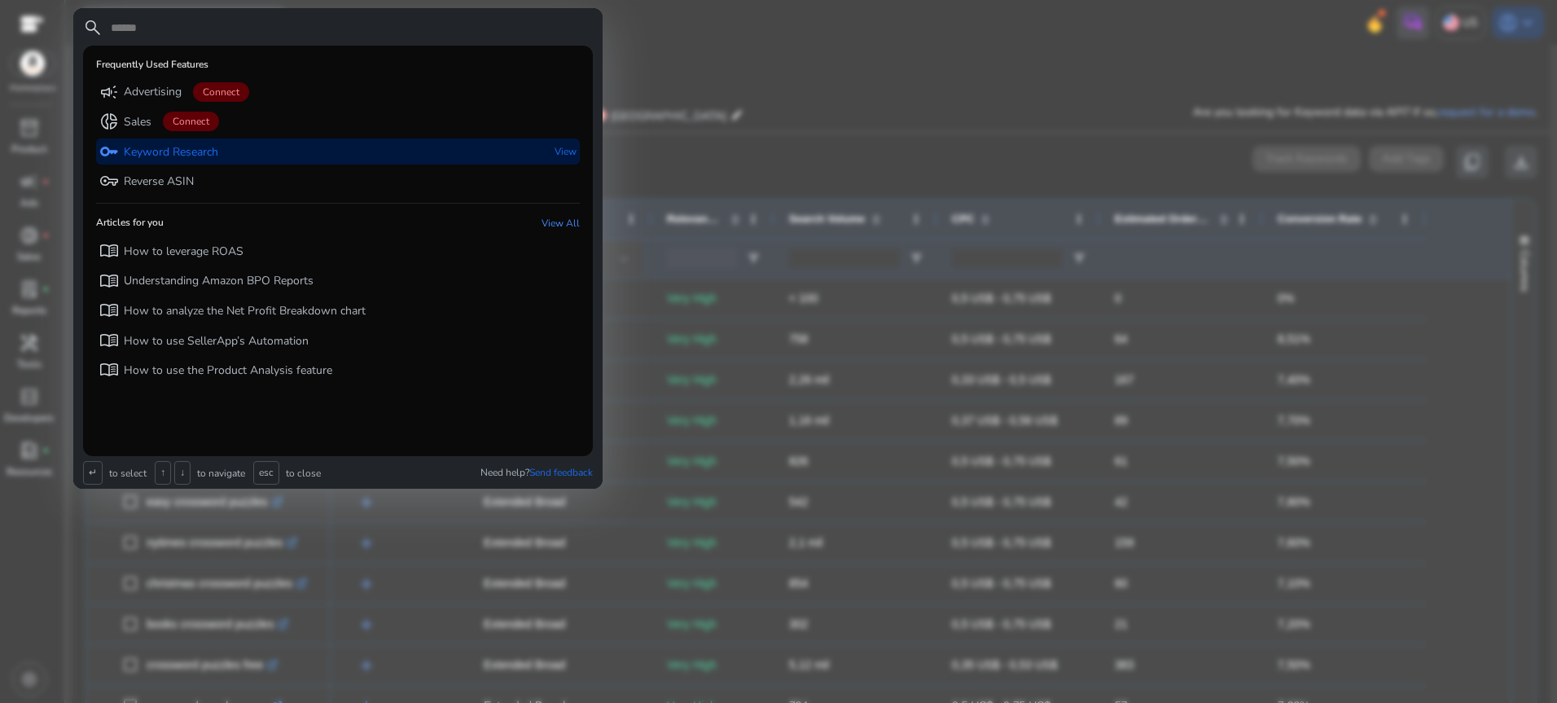
click at [191, 154] on p "Keyword Research" at bounding box center [171, 152] width 94 height 16
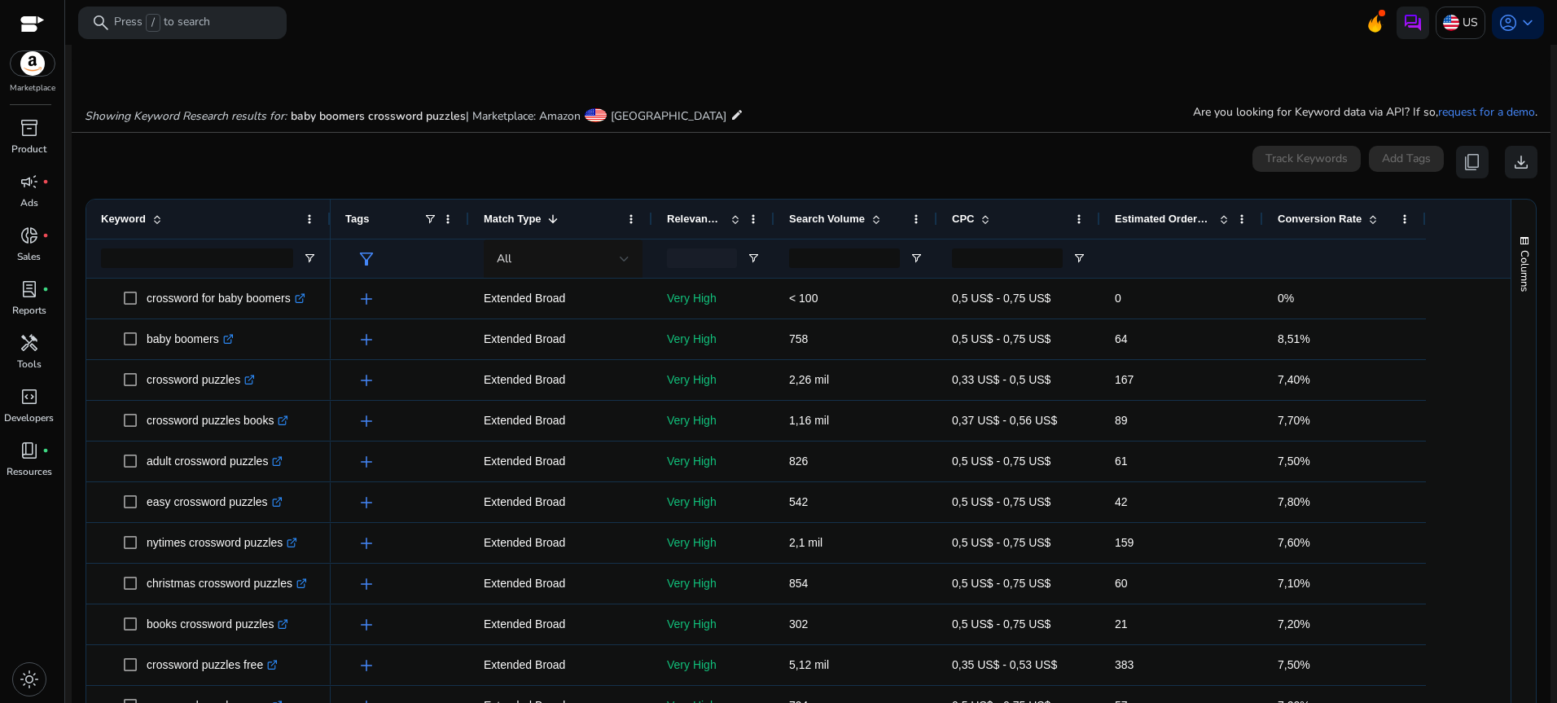
scroll to position [0, 0]
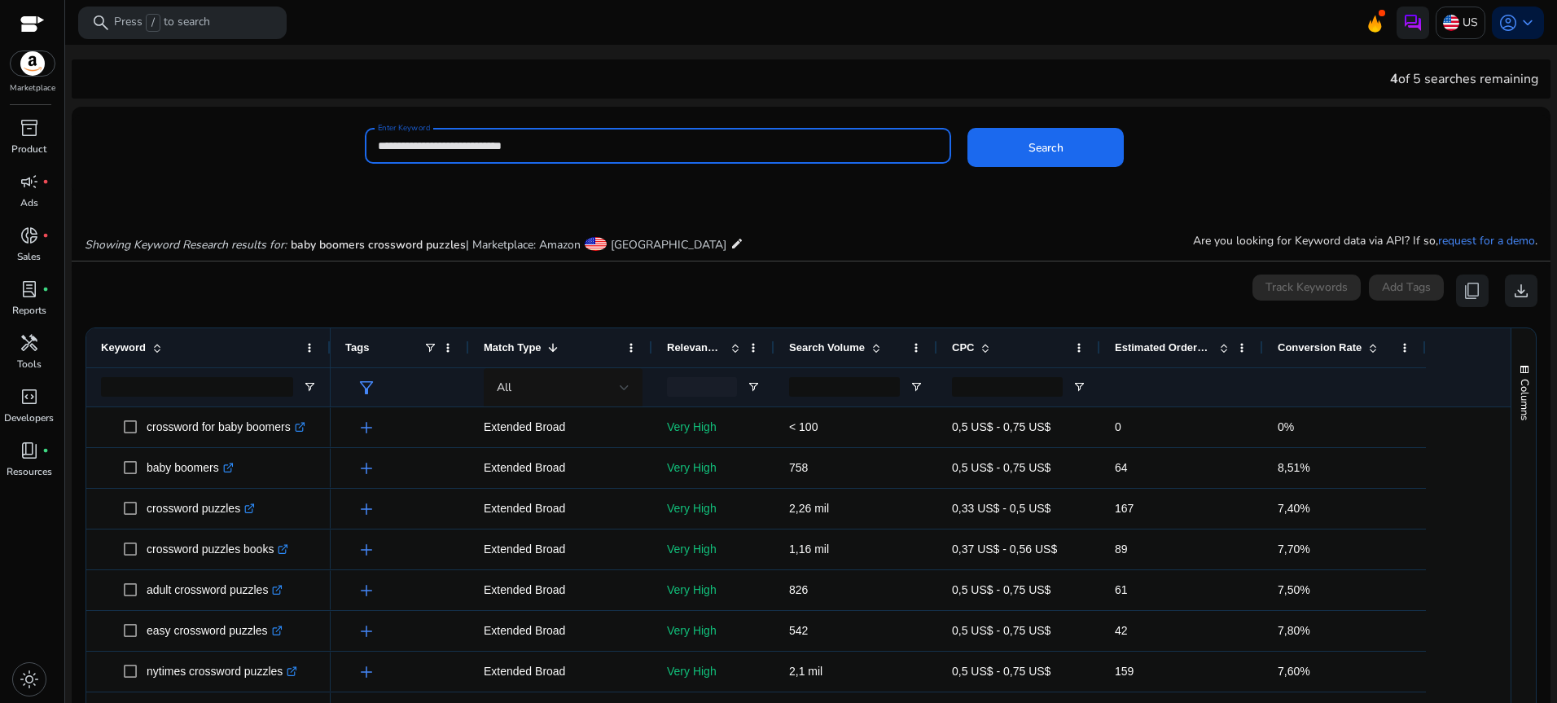
drag, startPoint x: 454, startPoint y: 143, endPoint x: 442, endPoint y: 143, distance: 11.4
click at [442, 143] on input "**********" at bounding box center [658, 146] width 560 height 18
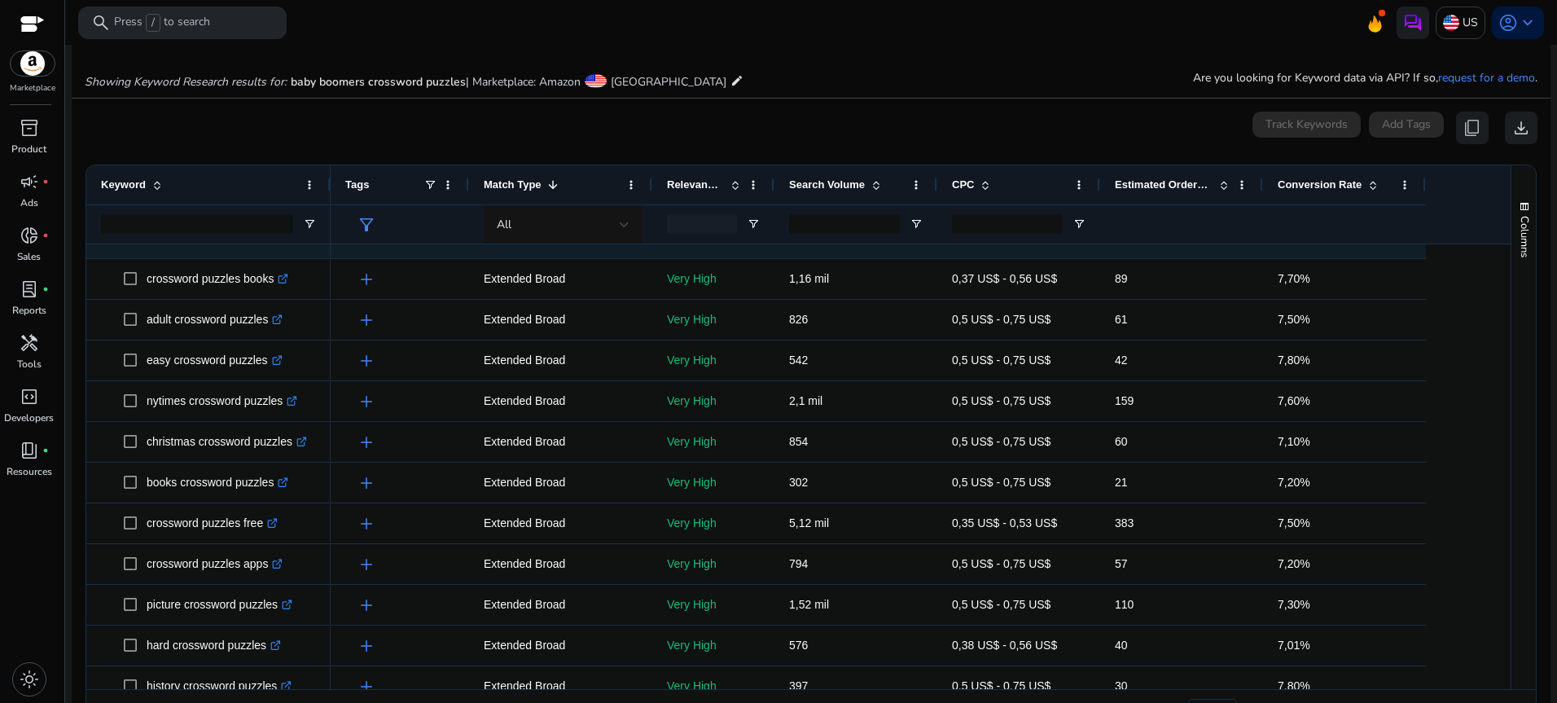
scroll to position [81, 0]
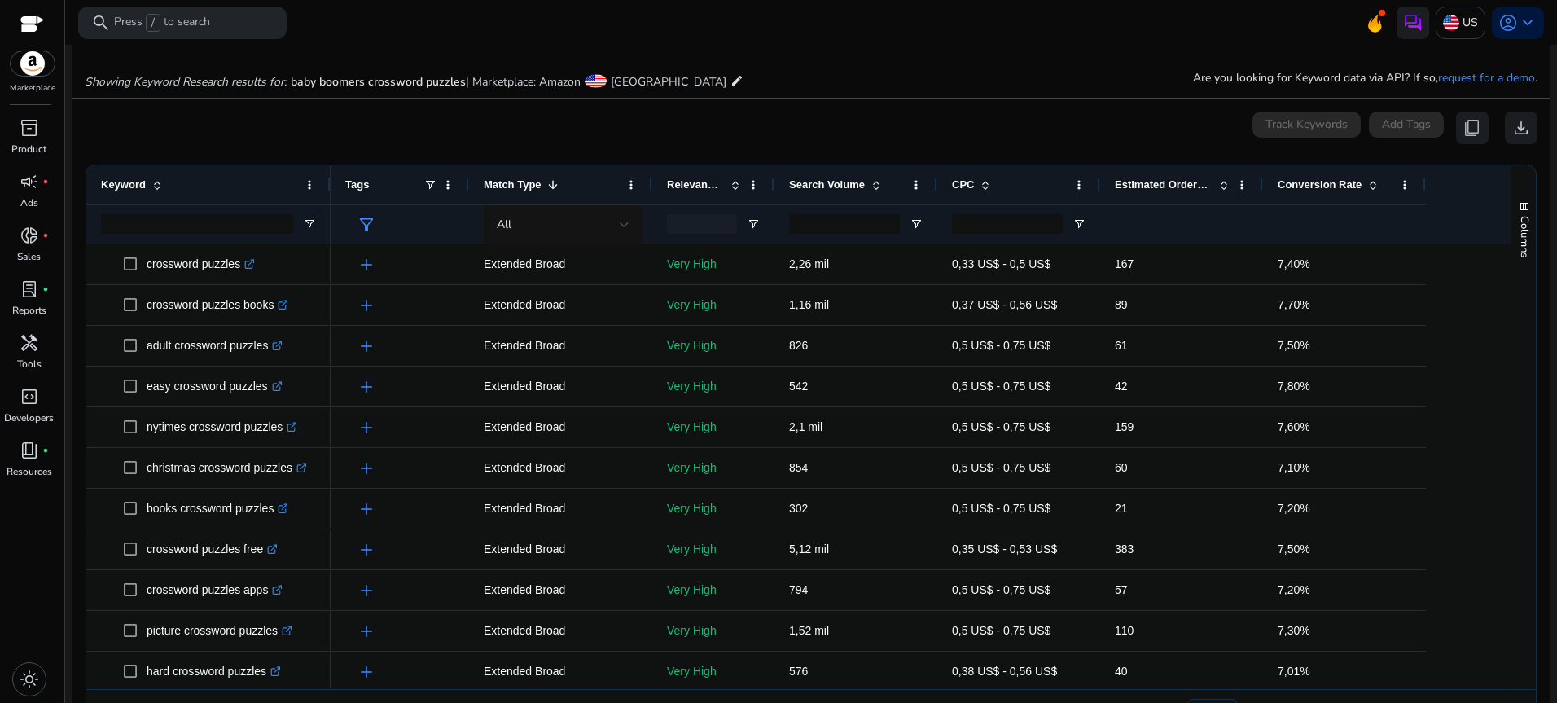
click at [1220, 183] on span at bounding box center [1223, 184] width 13 height 13
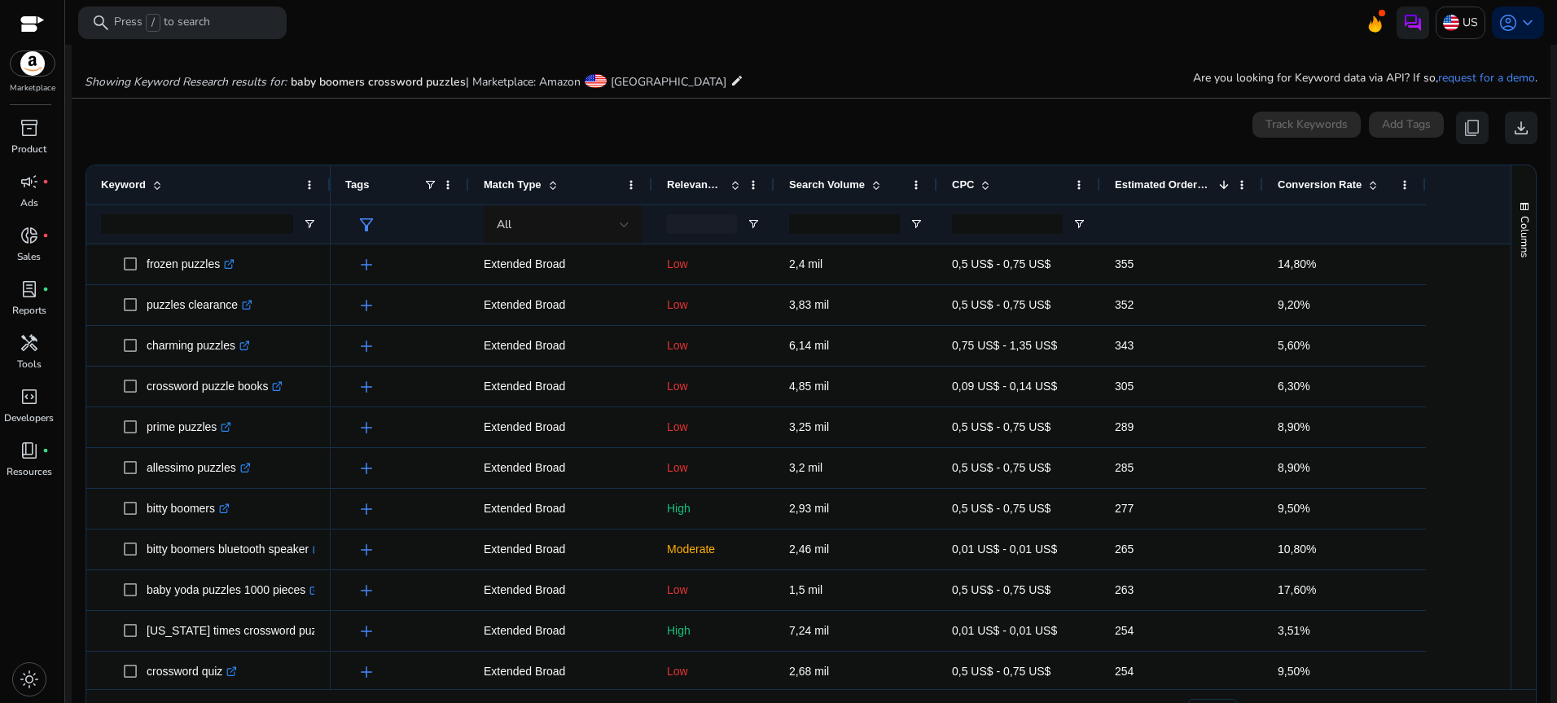
scroll to position [977, 0]
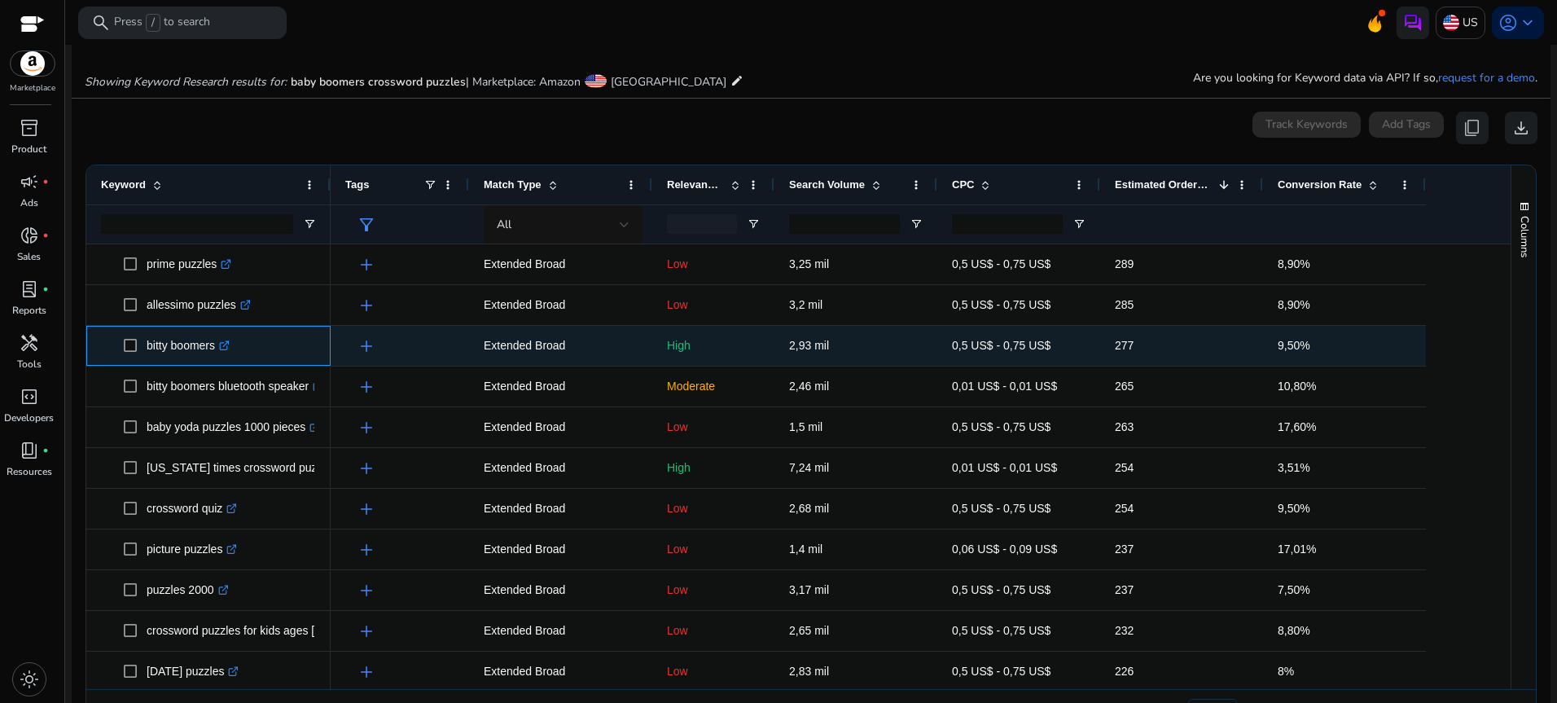
drag, startPoint x: 145, startPoint y: 345, endPoint x: 221, endPoint y: 345, distance: 75.7
click at [219, 345] on span "bitty boomers .st0{fill:#2c8af8}" at bounding box center [220, 345] width 192 height 33
click at [157, 344] on p "bitty boomers .st0{fill:#2c8af8}" at bounding box center [188, 345] width 83 height 33
click at [226, 344] on icon ".st0{fill:#2c8af8}" at bounding box center [224, 345] width 11 height 11
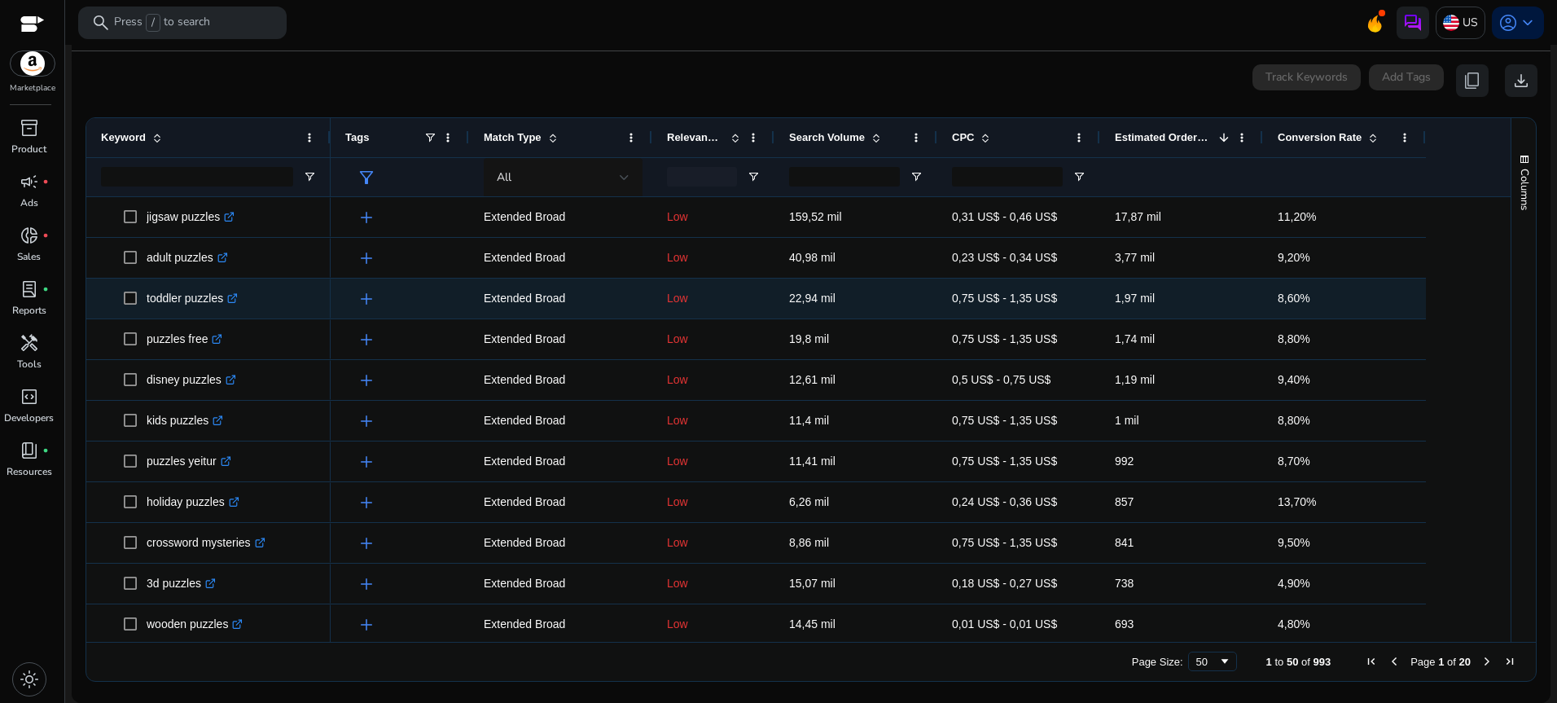
scroll to position [129, 0]
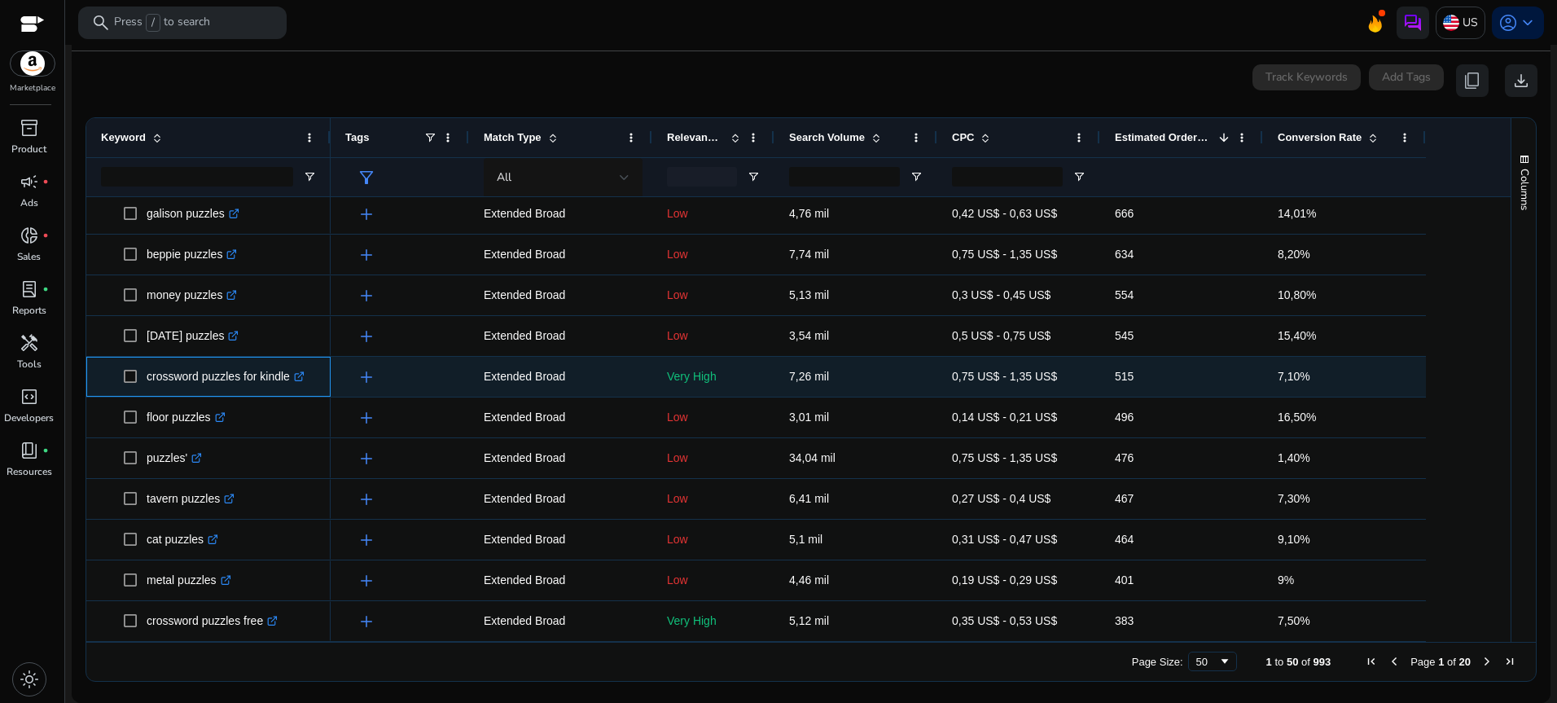
click at [297, 372] on icon ".st0{fill:#2c8af8}" at bounding box center [299, 376] width 11 height 11
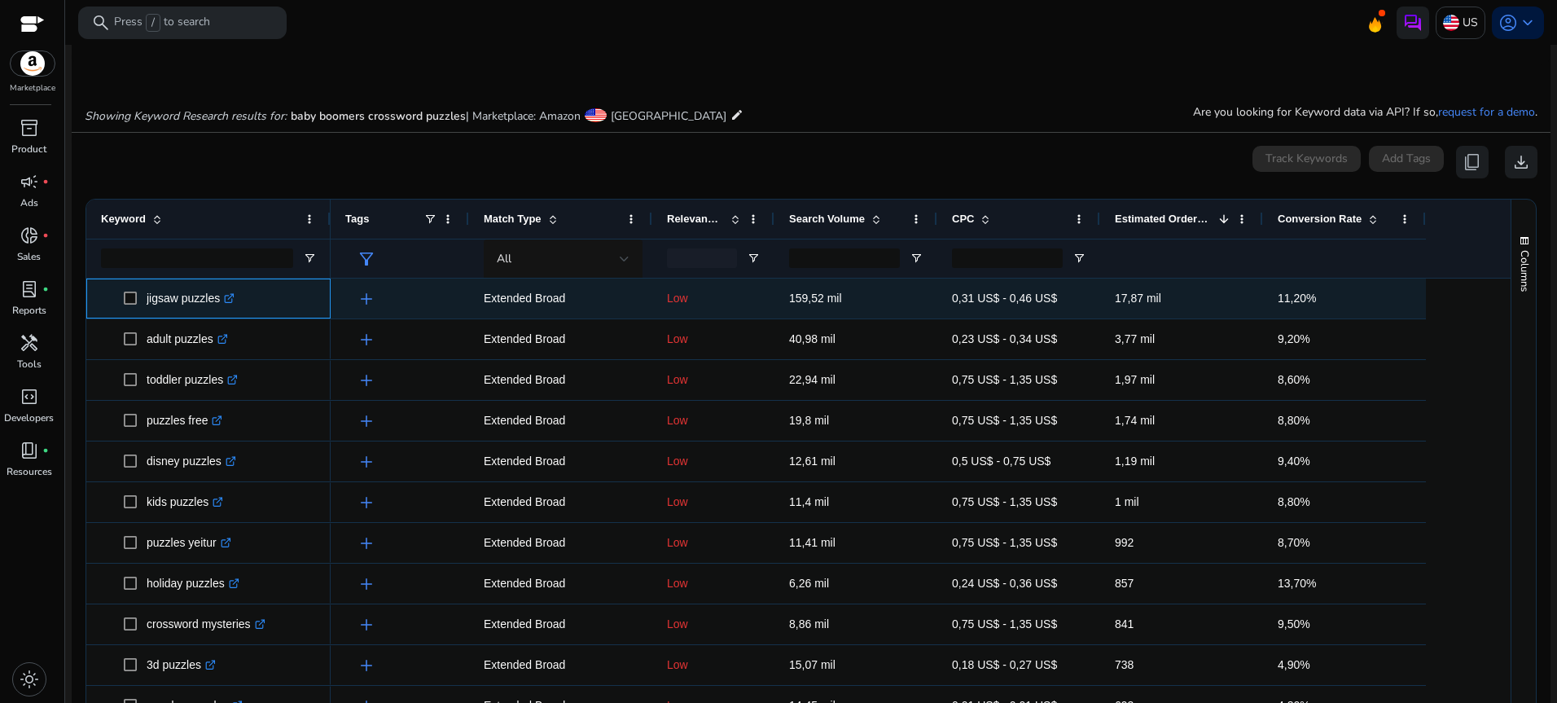
click at [230, 297] on icon ".st0{fill:#2c8af8}" at bounding box center [229, 298] width 11 height 11
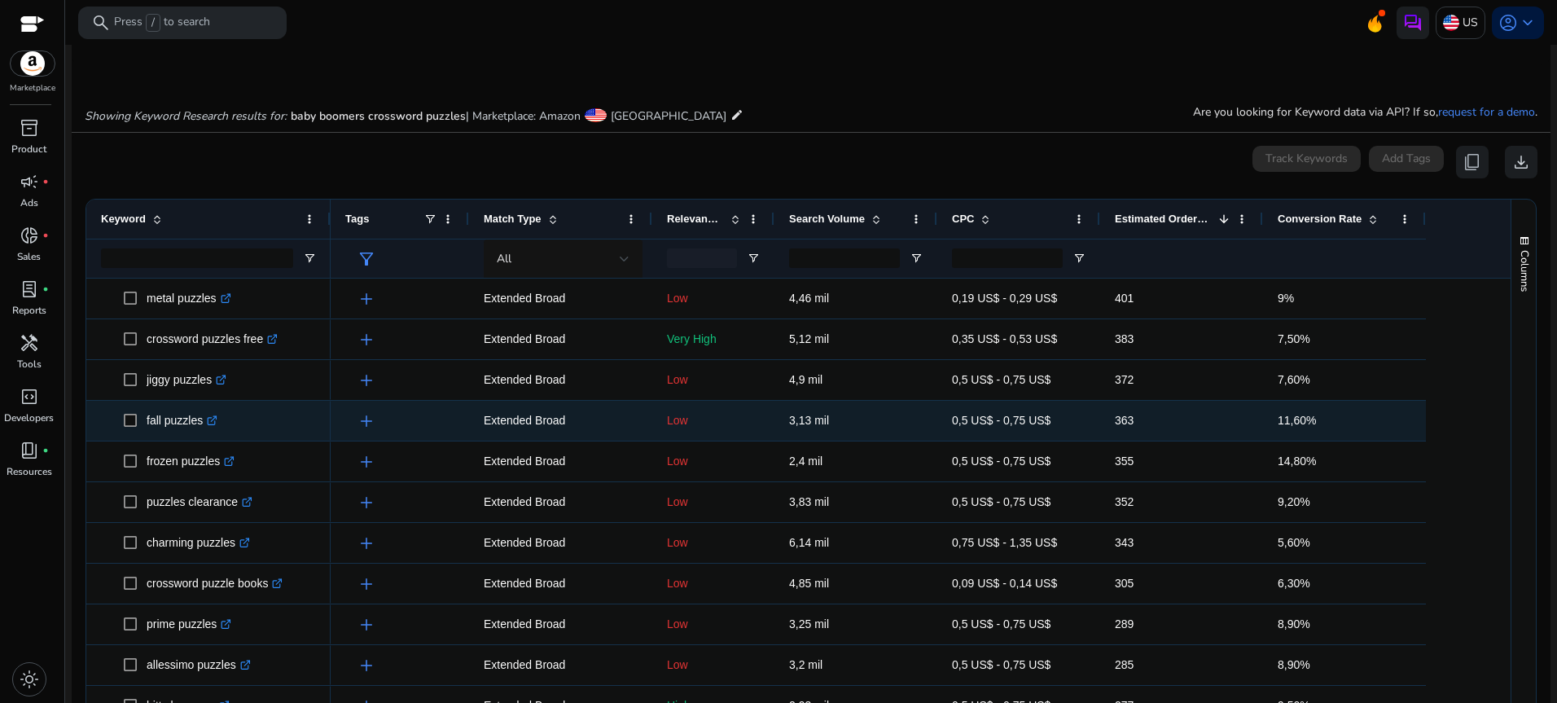
scroll to position [1058, 0]
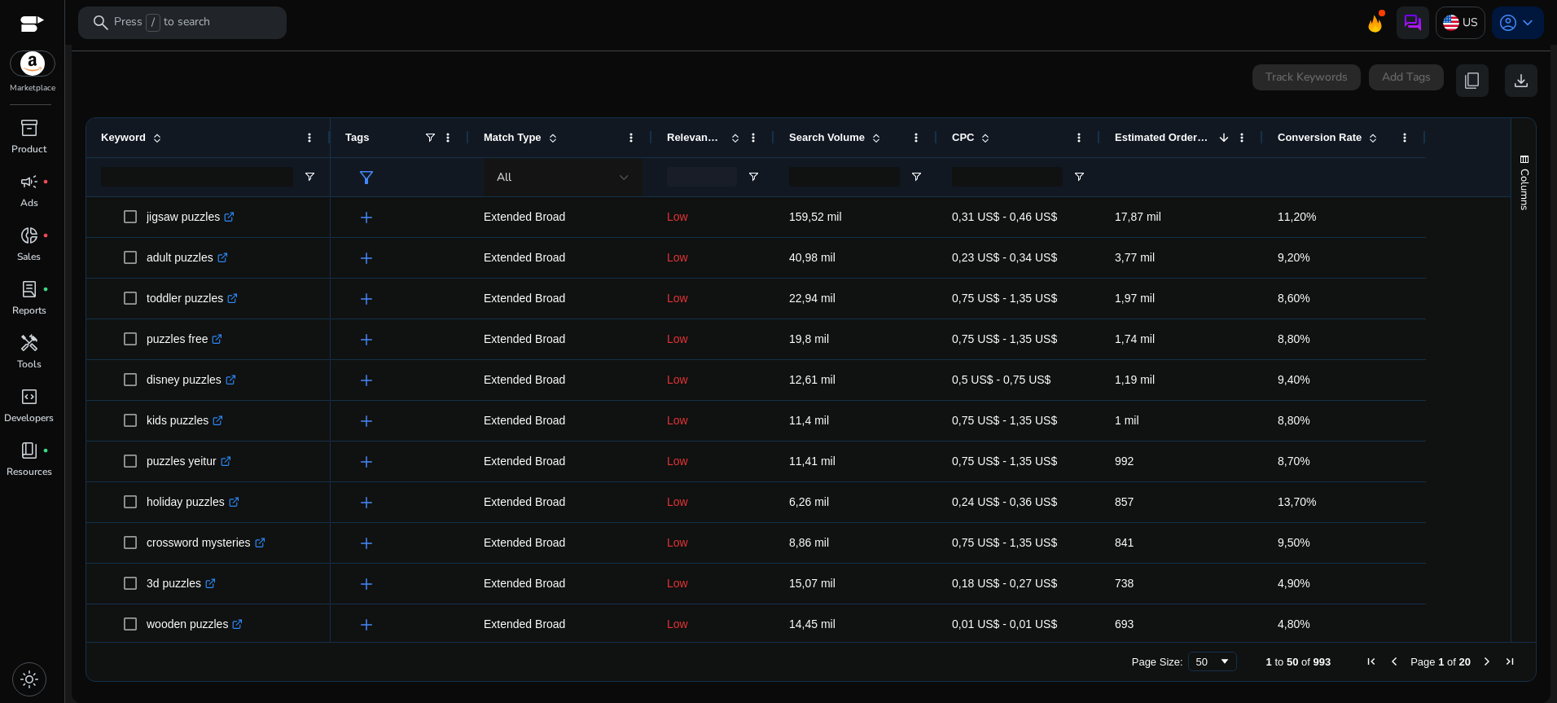
click at [874, 132] on span at bounding box center [876, 137] width 13 height 13
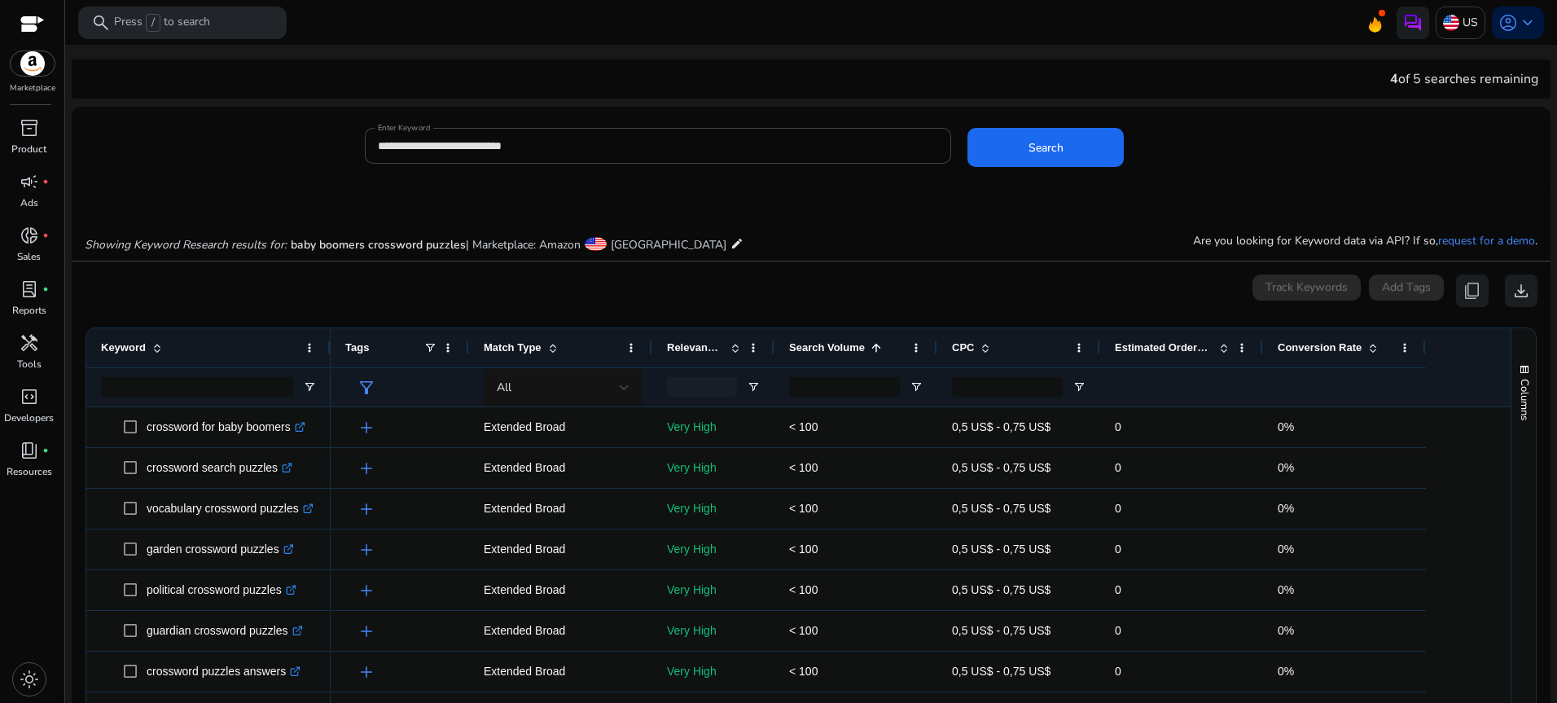
click at [541, 347] on span "Match Type" at bounding box center [513, 347] width 58 height 12
click at [521, 350] on span "Match Type" at bounding box center [513, 347] width 58 height 12
click at [639, 342] on div "Match Type 1" at bounding box center [560, 347] width 183 height 39
click at [629, 344] on span at bounding box center [630, 347] width 13 height 13
click at [515, 343] on span "Match Type" at bounding box center [513, 347] width 58 height 12
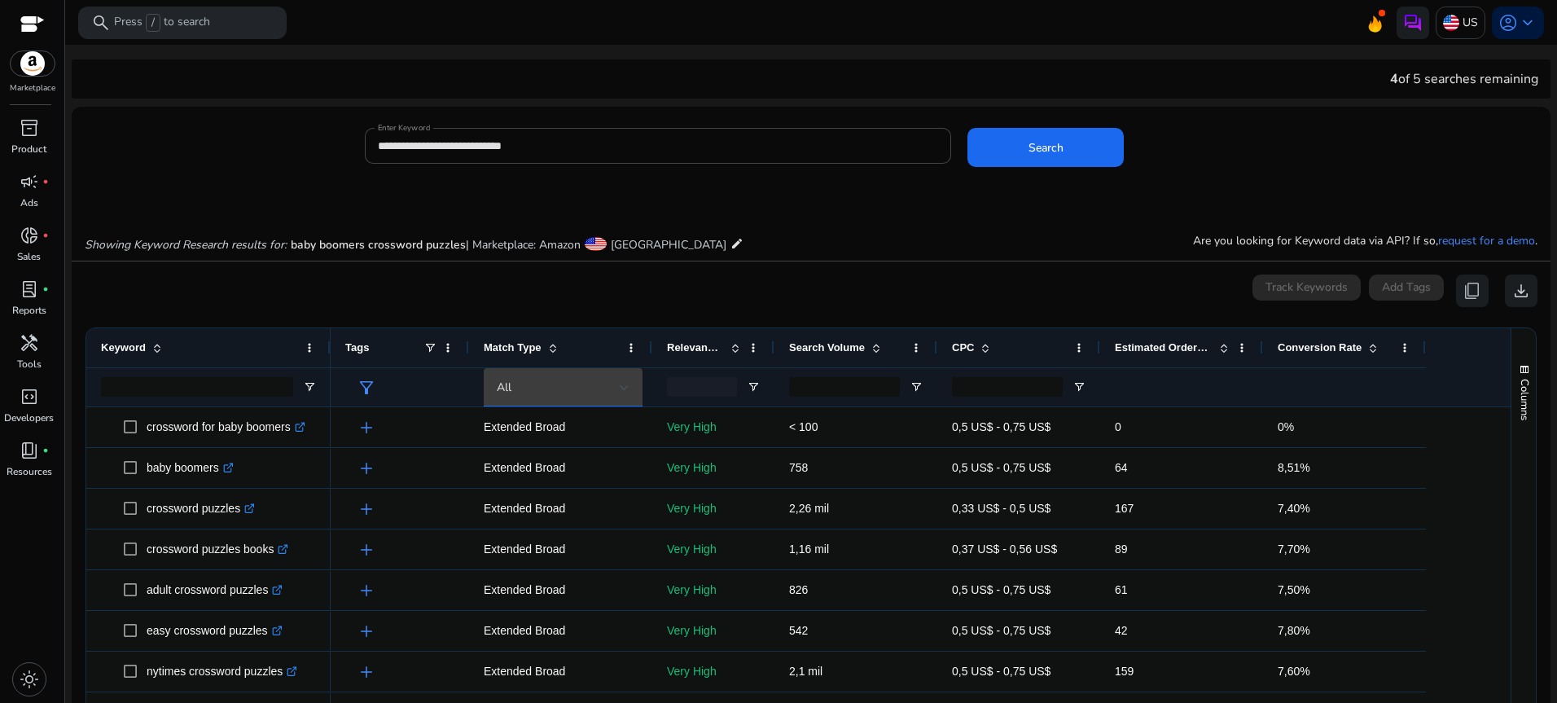
click at [519, 386] on div "All" at bounding box center [558, 388] width 123 height 18
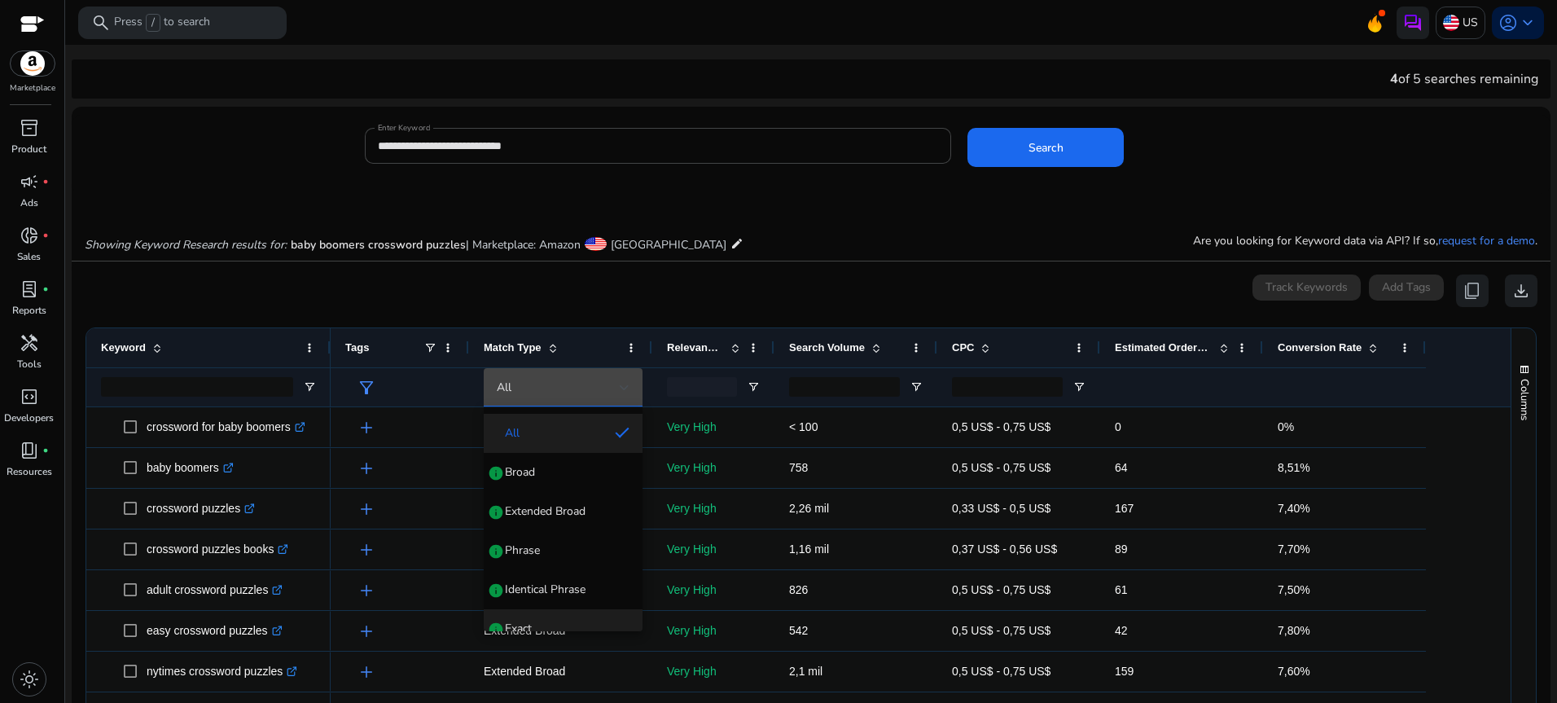
click at [524, 621] on span "Exact" at bounding box center [518, 628] width 27 height 16
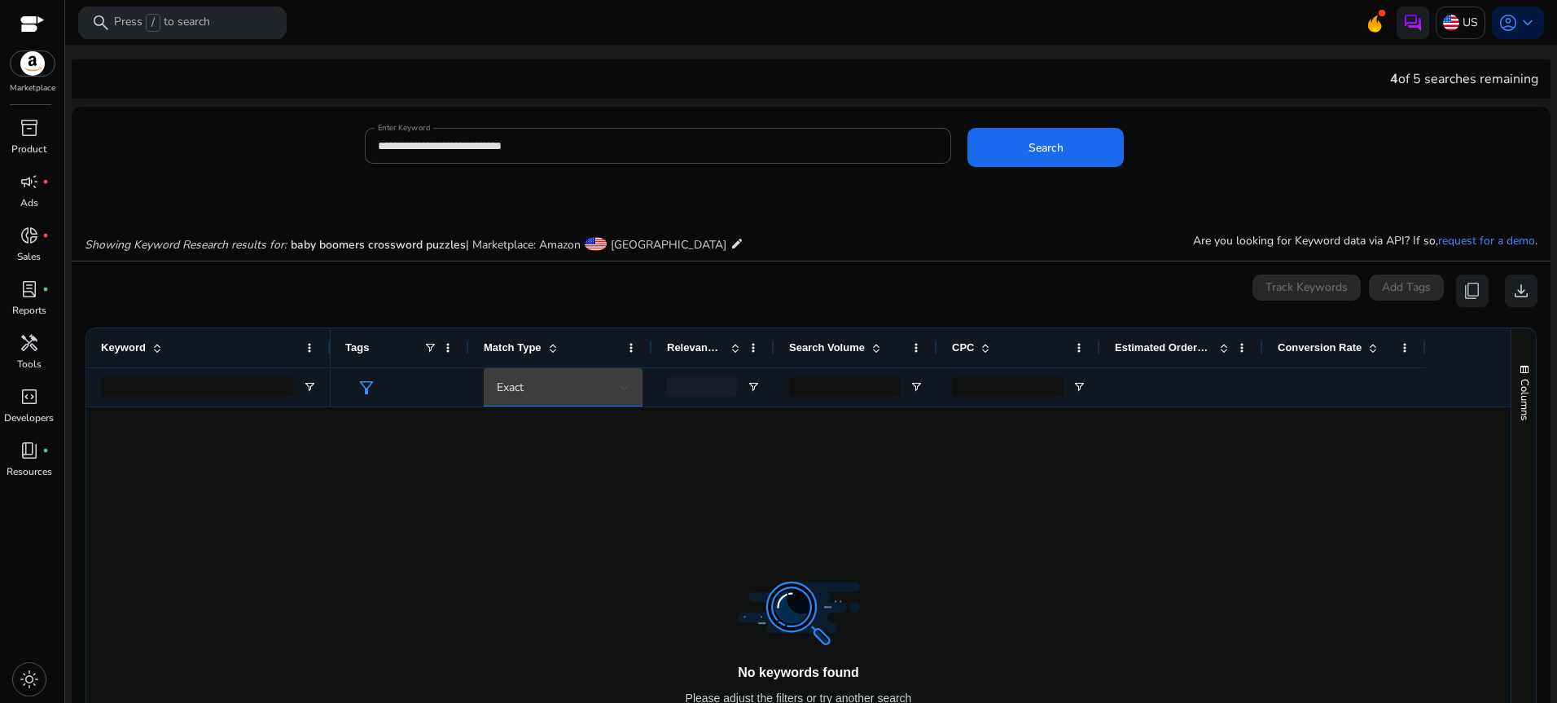
click at [538, 383] on div "Exact" at bounding box center [558, 388] width 123 height 18
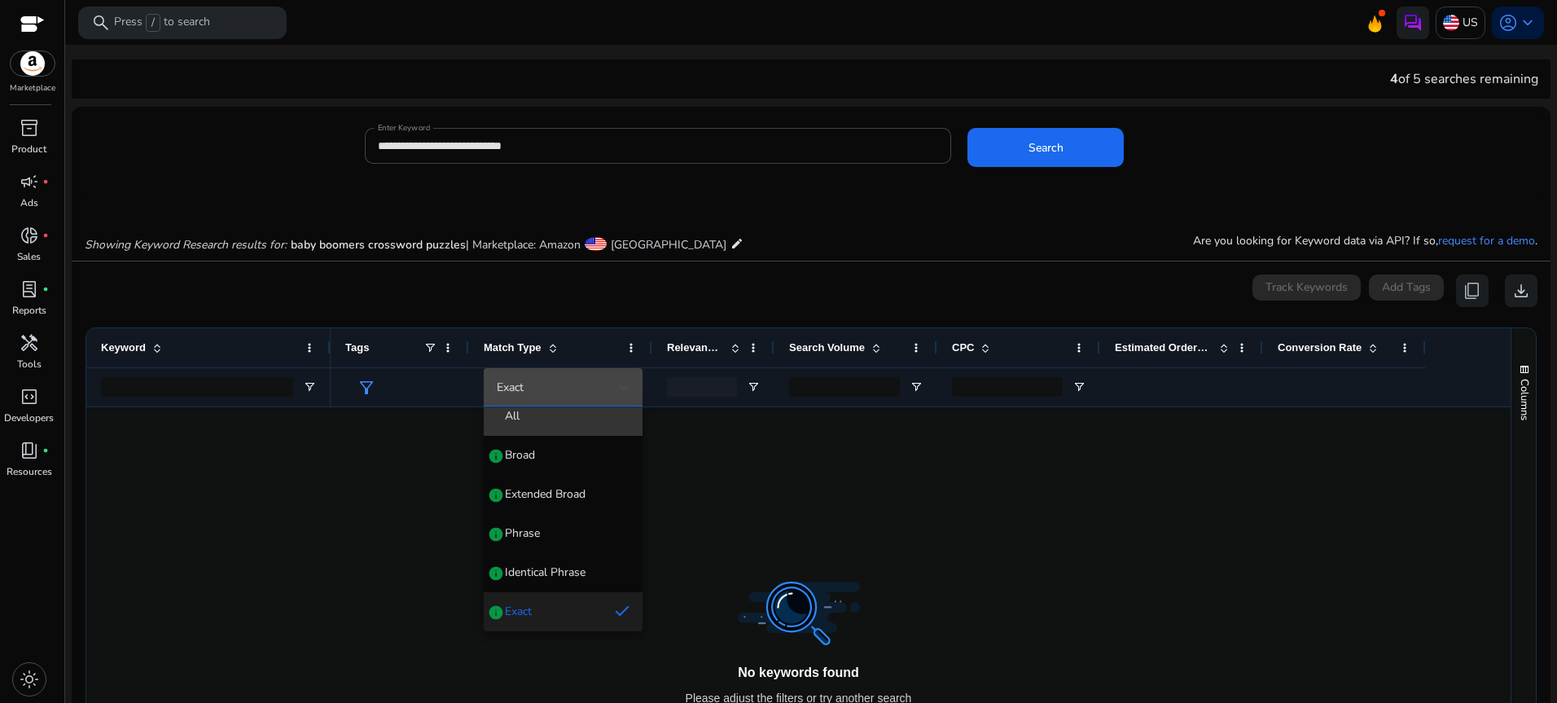
click at [526, 424] on mat-option "All" at bounding box center [563, 416] width 159 height 39
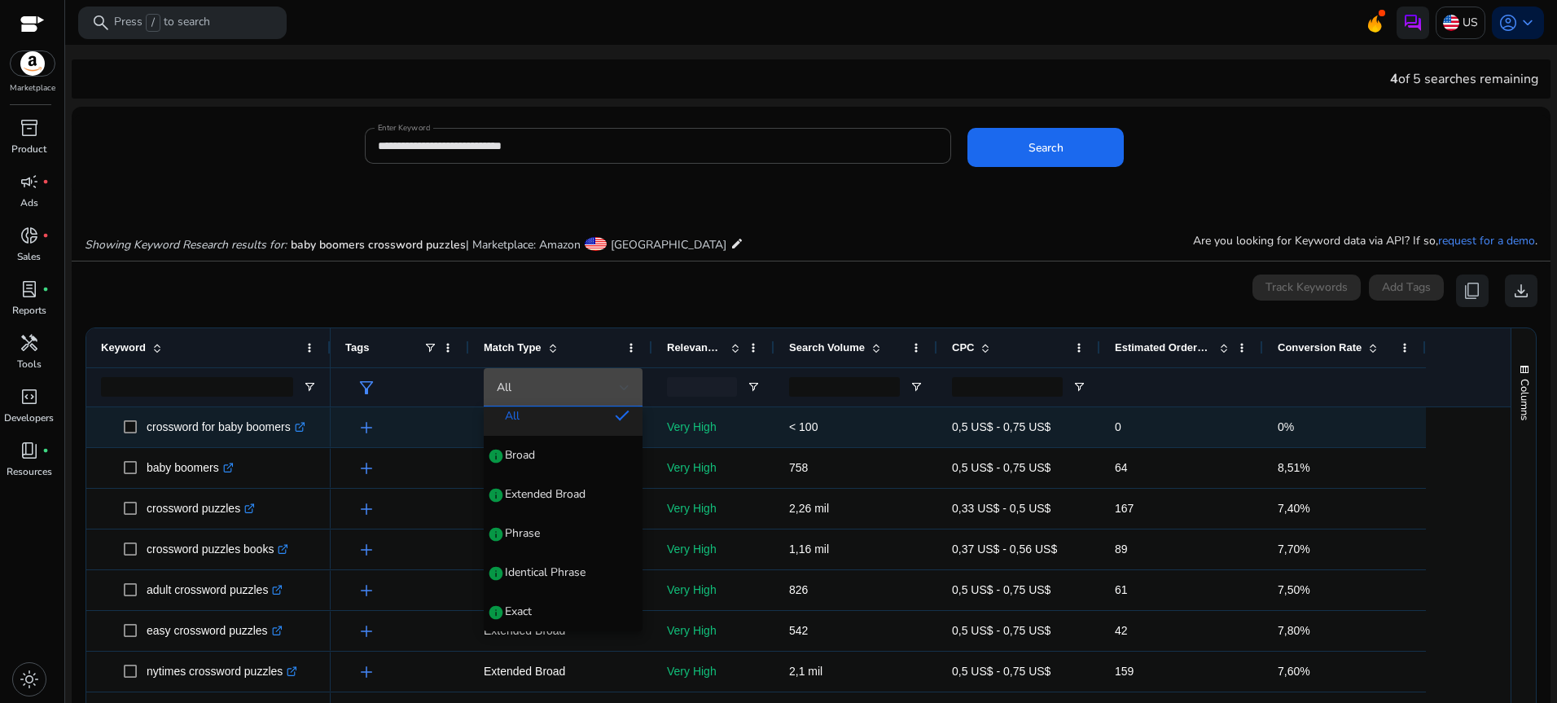
scroll to position [0, 0]
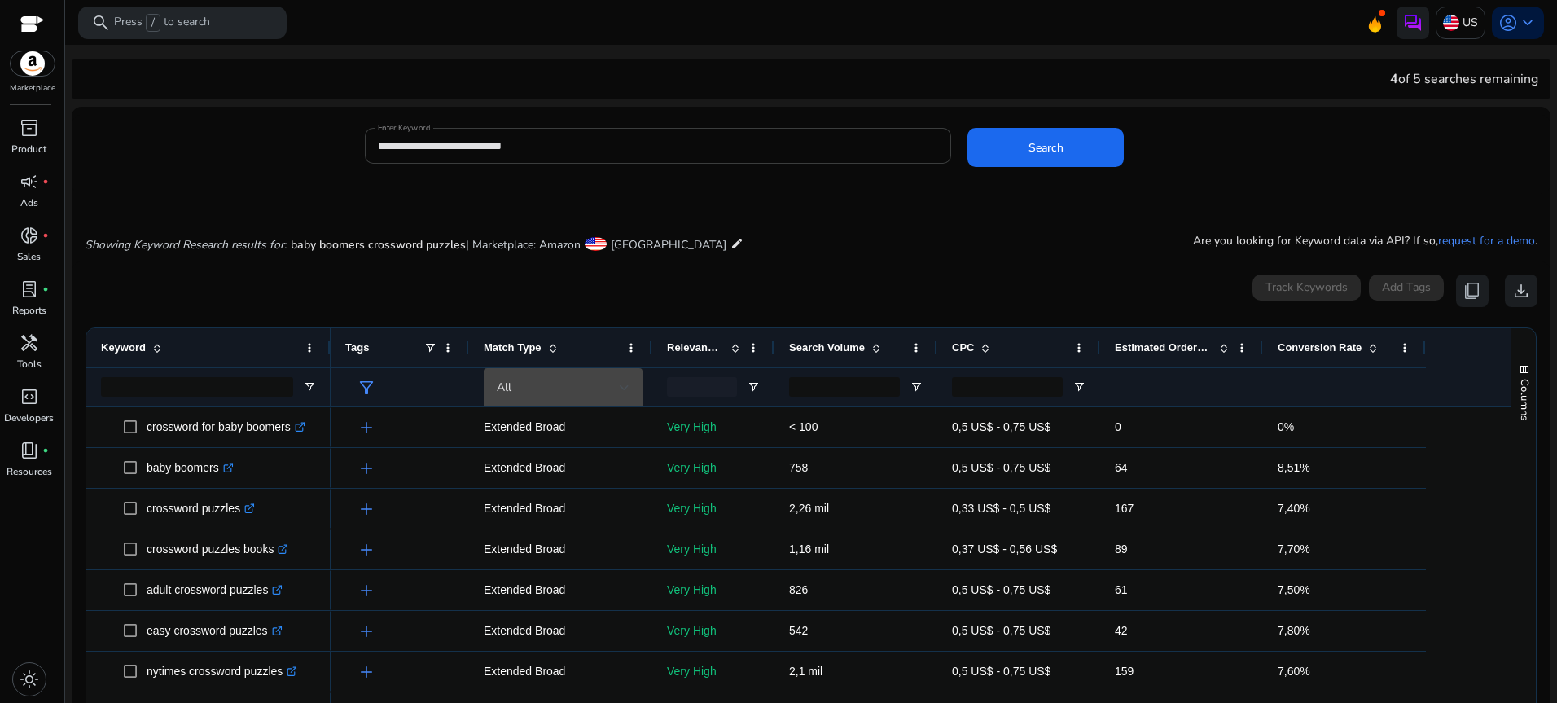
click at [494, 140] on input "**********" at bounding box center [658, 146] width 560 height 18
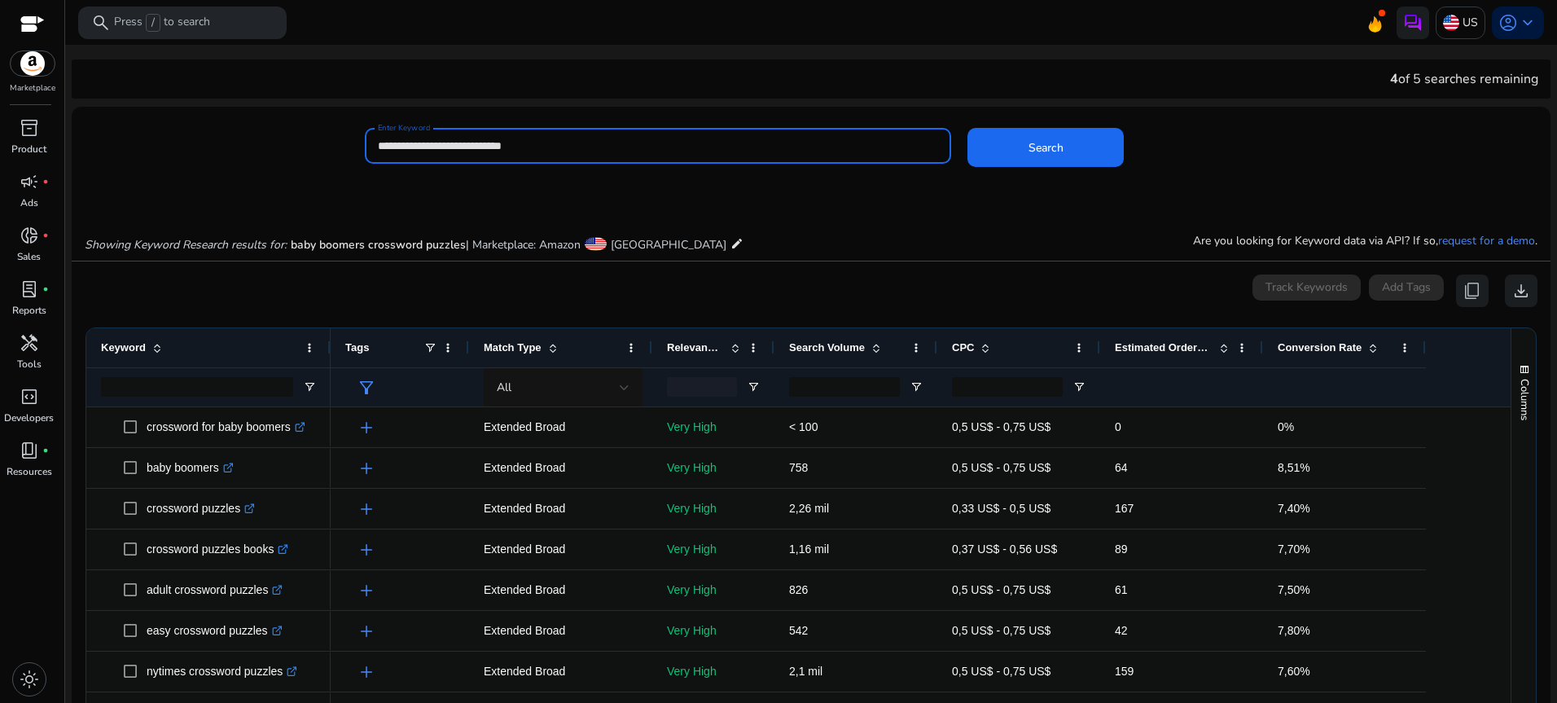
click at [494, 140] on input "**********" at bounding box center [658, 146] width 560 height 18
paste input "**********"
type input "**********"
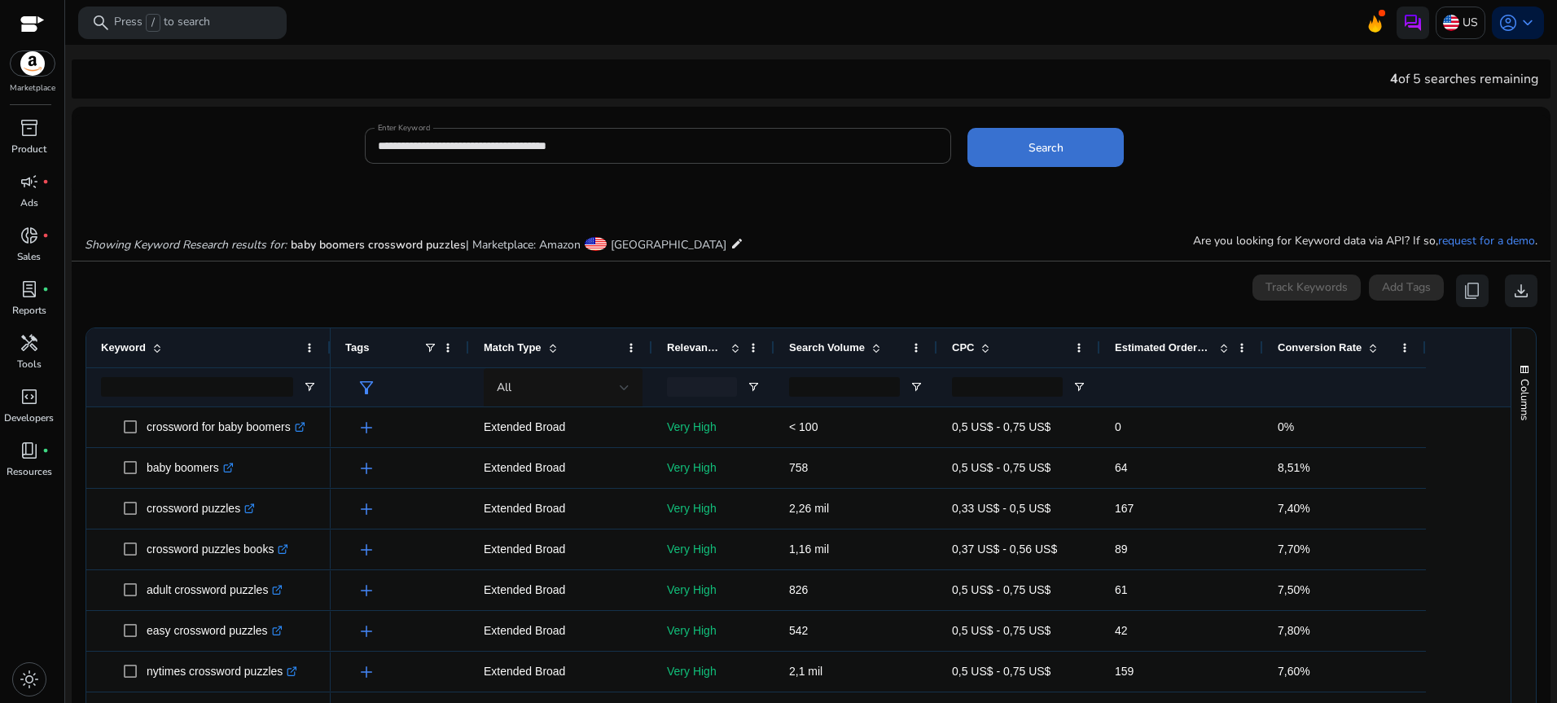
click at [1028, 145] on span "Search" at bounding box center [1045, 147] width 35 height 17
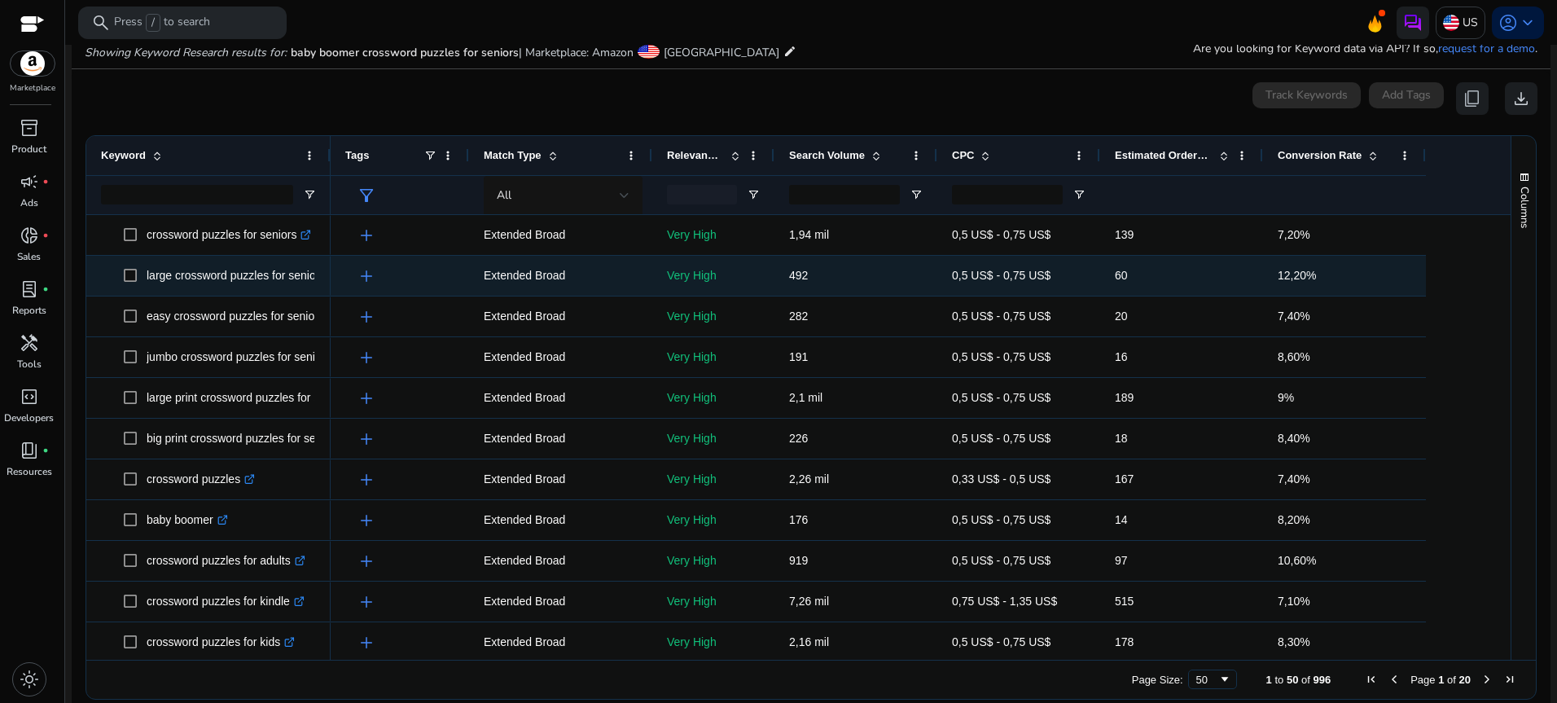
scroll to position [194, 0]
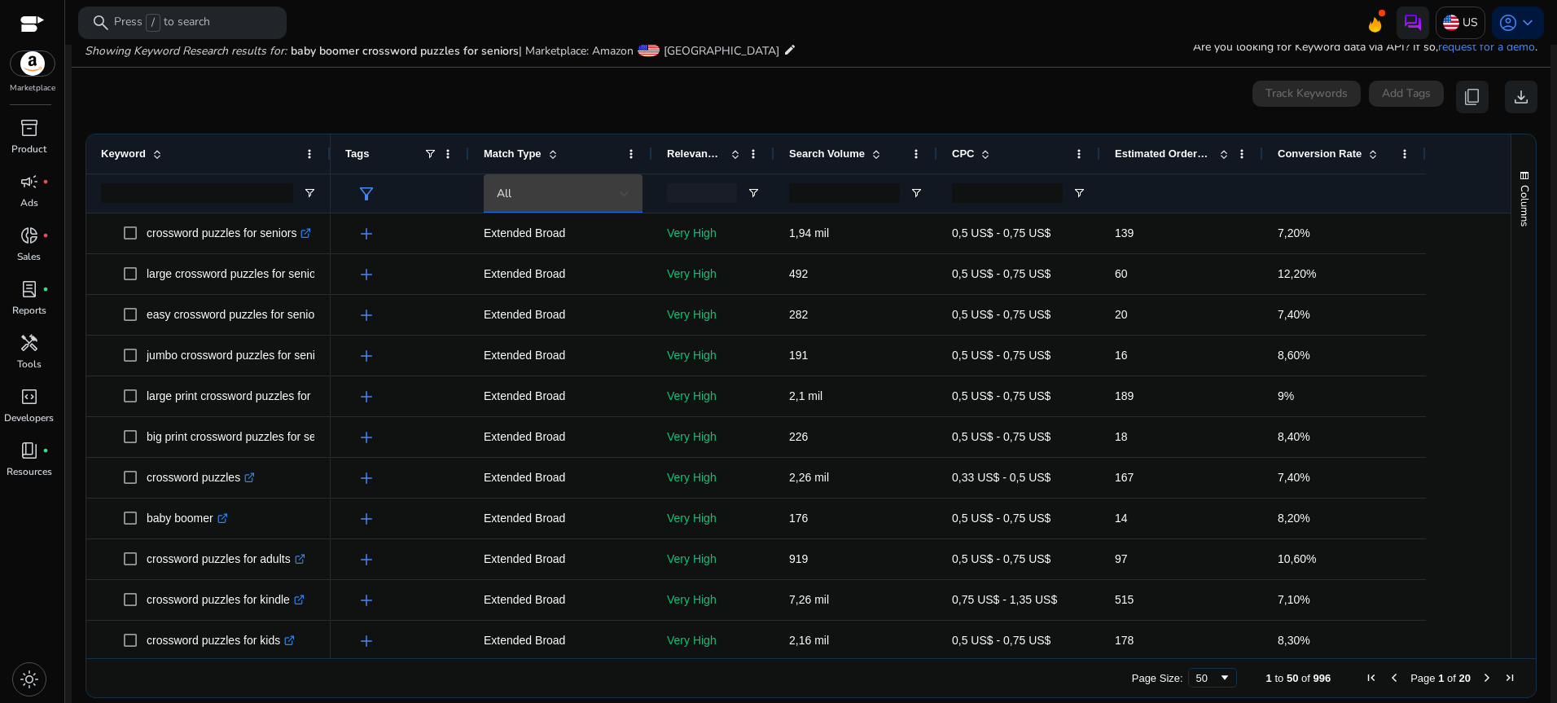
click at [622, 189] on div at bounding box center [625, 194] width 10 height 20
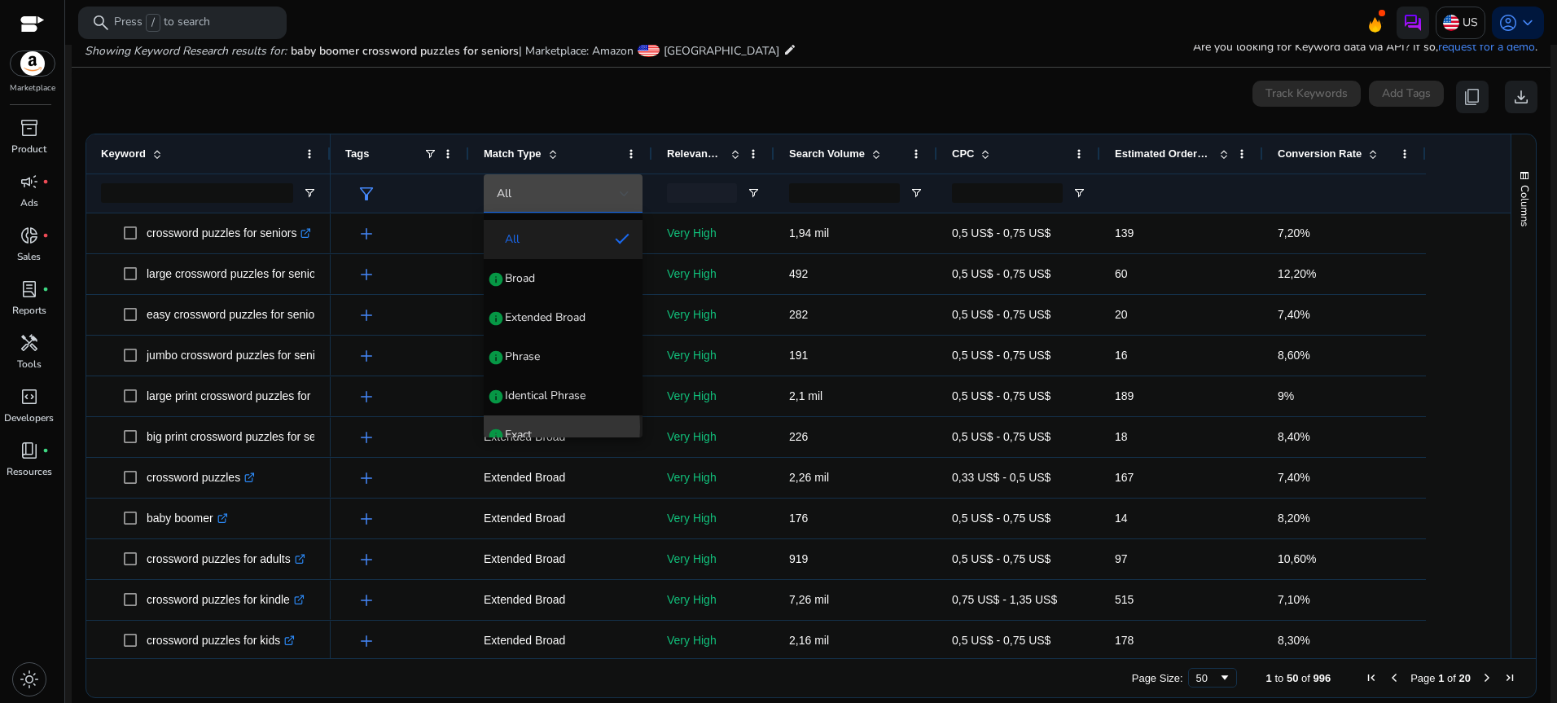
click at [519, 427] on span "Exact" at bounding box center [518, 435] width 27 height 16
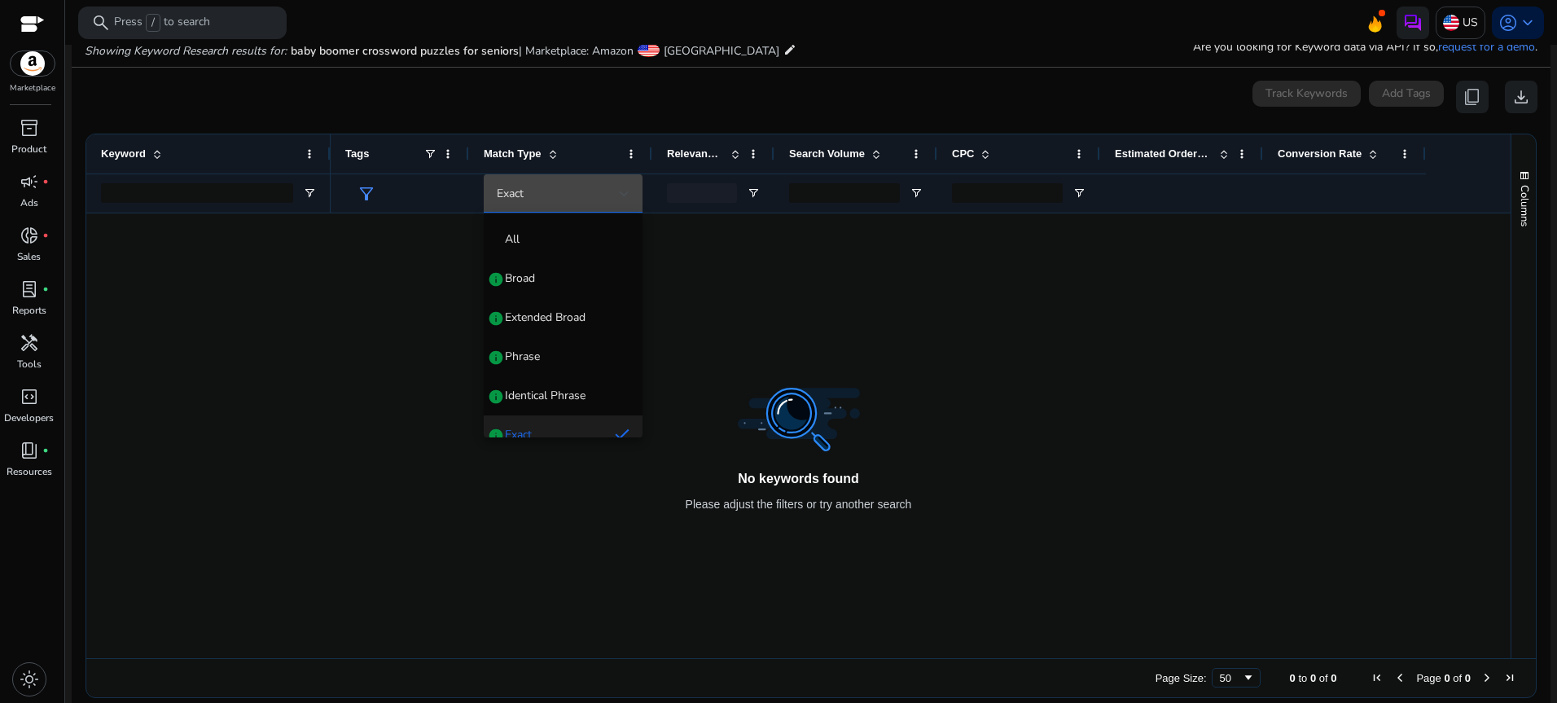
scroll to position [0, 0]
click at [633, 191] on div "Exact" at bounding box center [563, 193] width 159 height 39
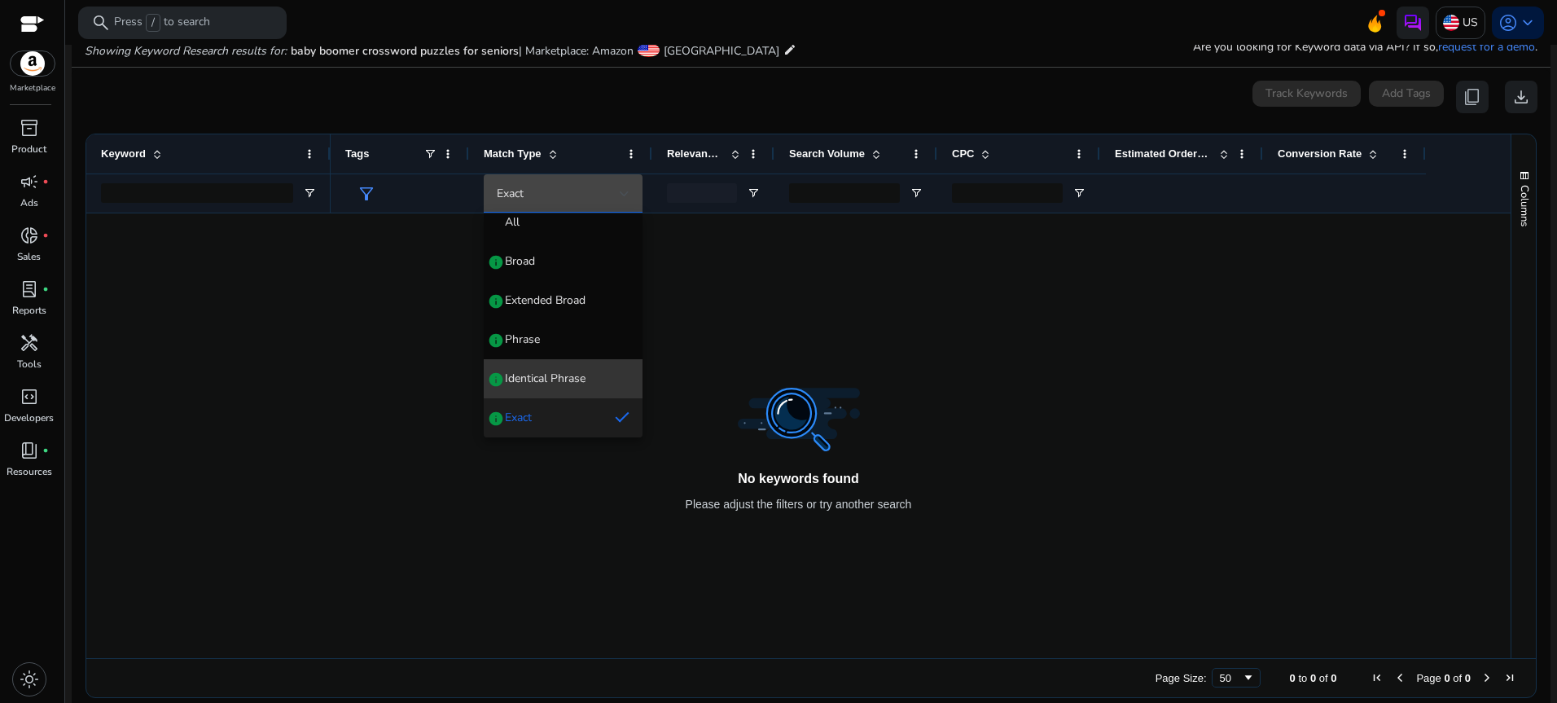
click at [581, 379] on span "Identical Phrase" at bounding box center [545, 378] width 81 height 16
click at [621, 188] on div at bounding box center [625, 194] width 10 height 20
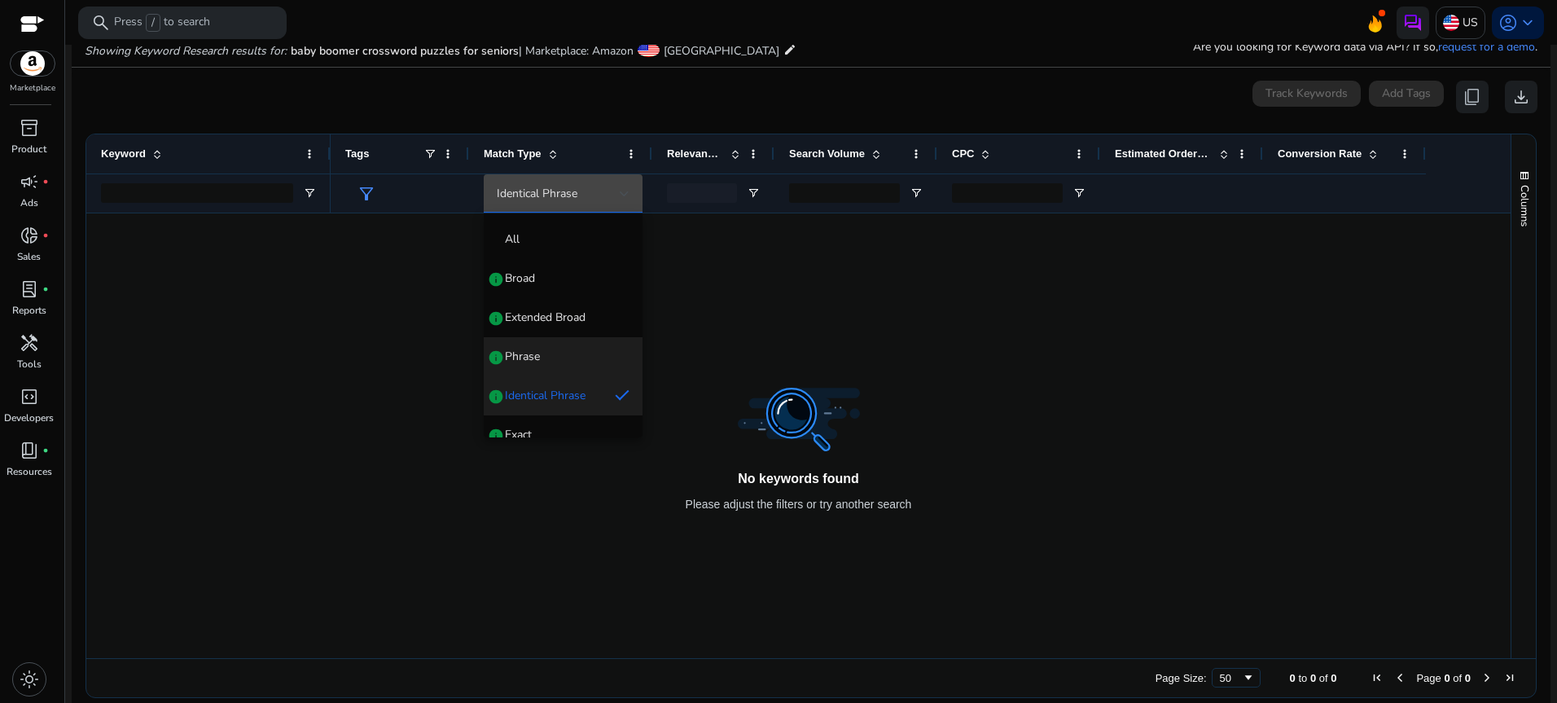
click at [536, 349] on span "Phrase" at bounding box center [522, 356] width 35 height 16
click at [621, 185] on div at bounding box center [625, 194] width 10 height 20
click at [543, 324] on span "Extended Broad" at bounding box center [545, 317] width 81 height 16
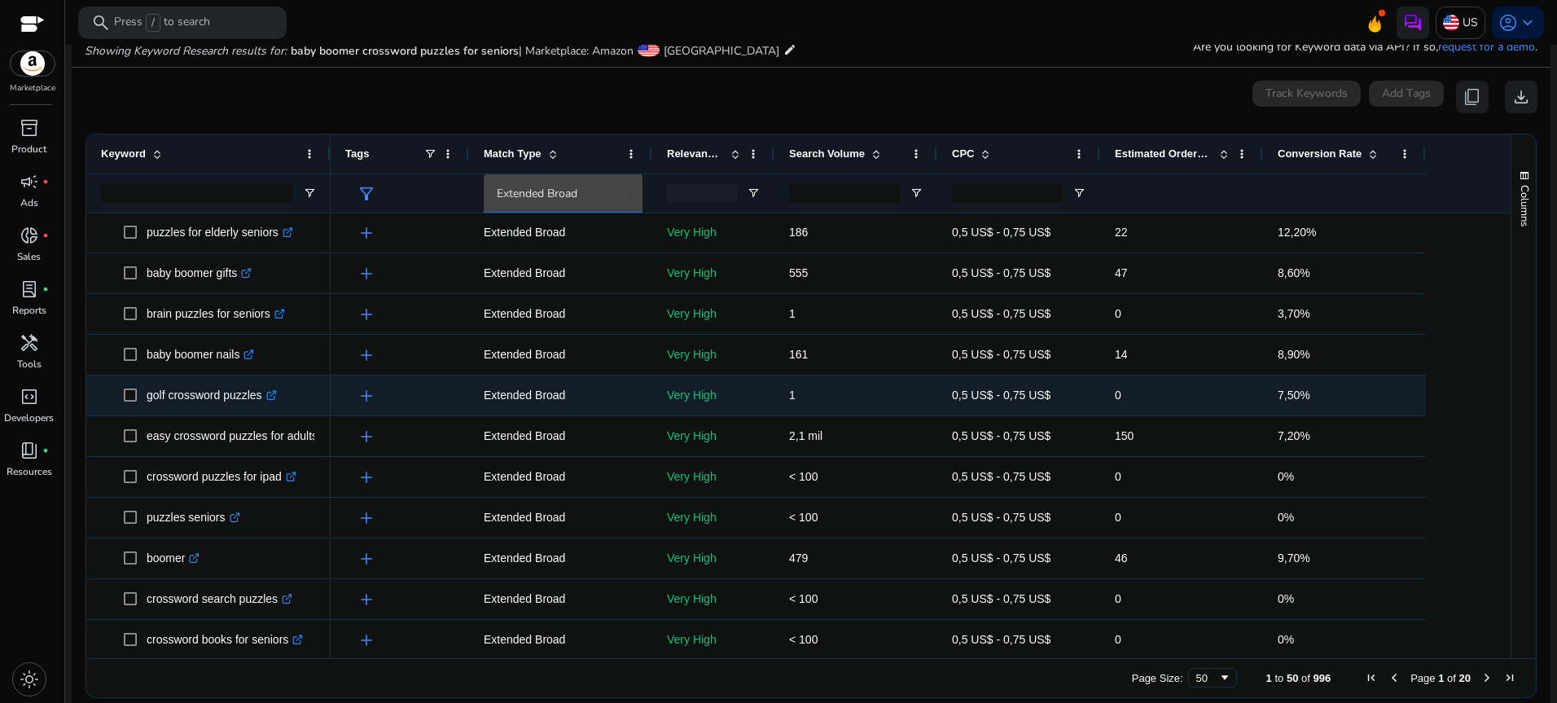
scroll to position [1591, 0]
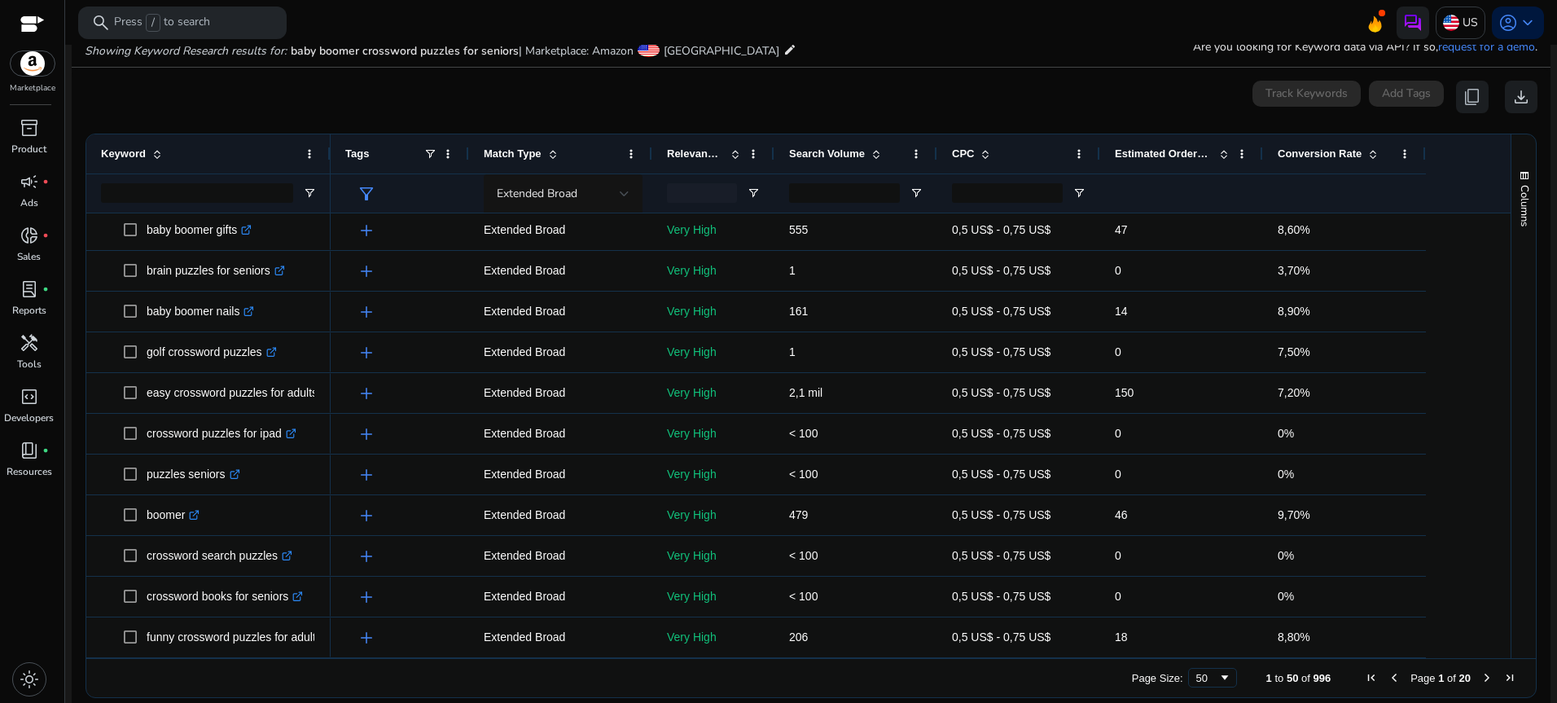
click at [824, 150] on span "Search Volume" at bounding box center [827, 153] width 76 height 12
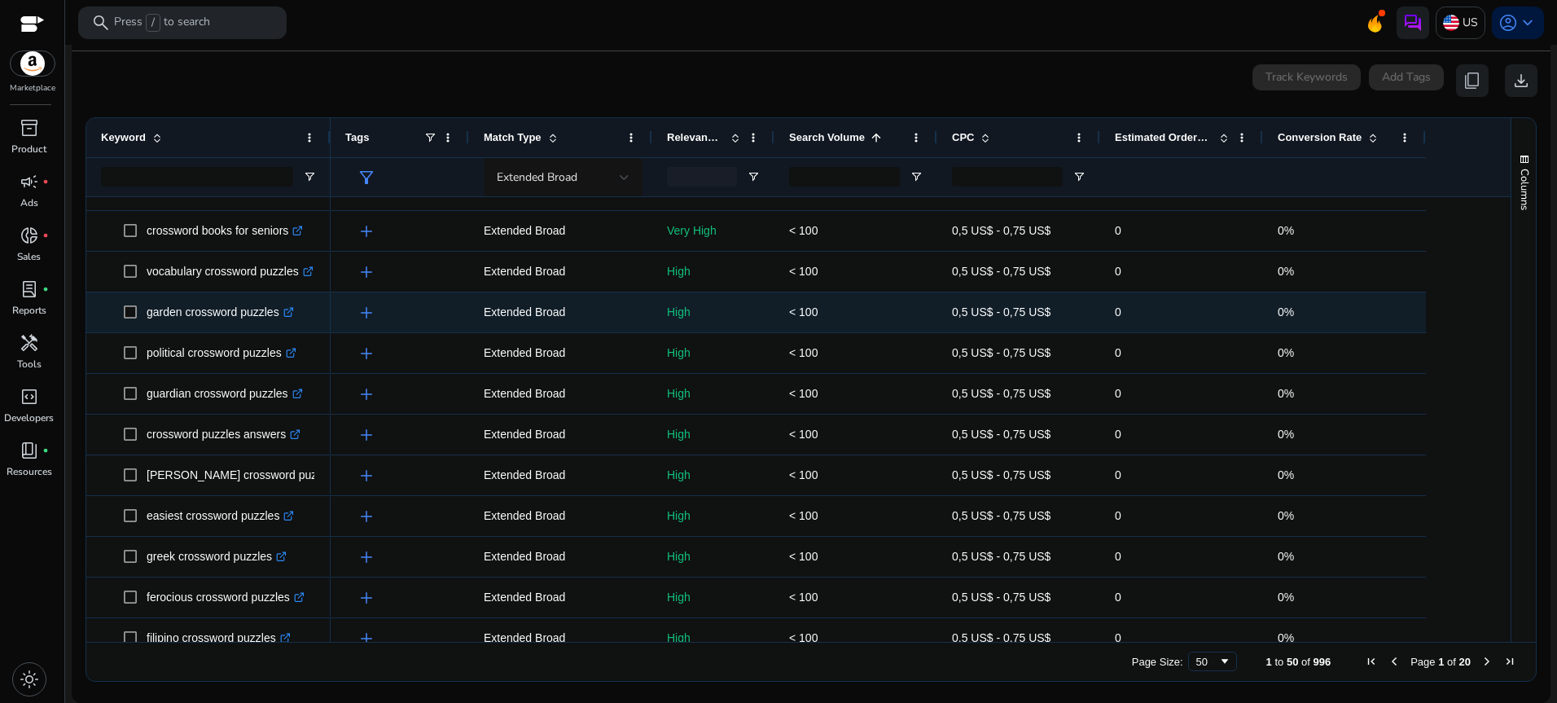
scroll to position [0, 0]
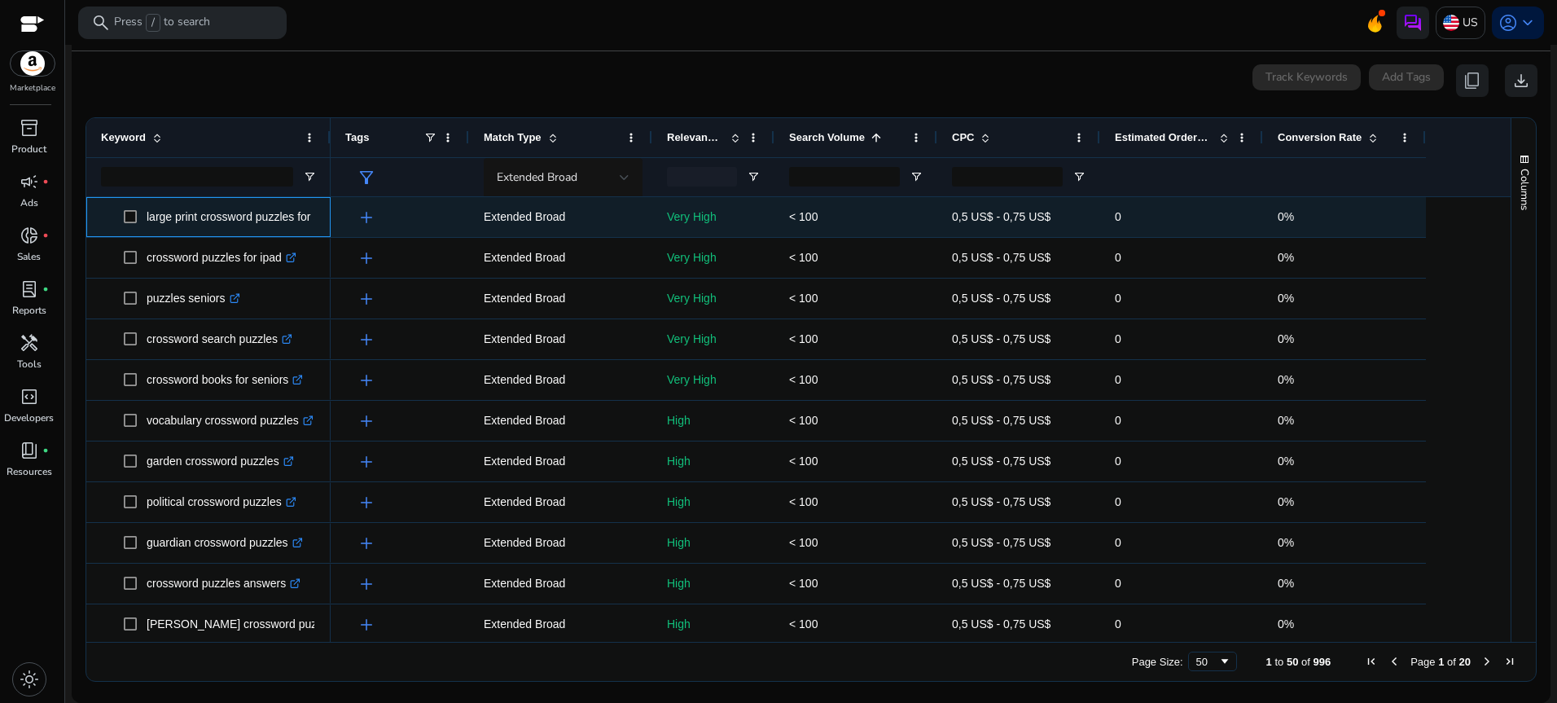
click at [305, 216] on p "large print crossword puzzles for seniors printable .st0{fill:#2c8af8}" at bounding box center [279, 216] width 265 height 33
click at [291, 215] on p "large print crossword puzzles for seniors printable .st0{fill:#2c8af8}" at bounding box center [279, 216] width 265 height 33
click at [300, 215] on p "large print crossword puzzles for seniors printable .st0{fill:#2c8af8}" at bounding box center [279, 216] width 265 height 33
click at [313, 217] on p "large print crossword puzzles for seniors printable .st0{fill:#2c8af8}" at bounding box center [279, 216] width 265 height 33
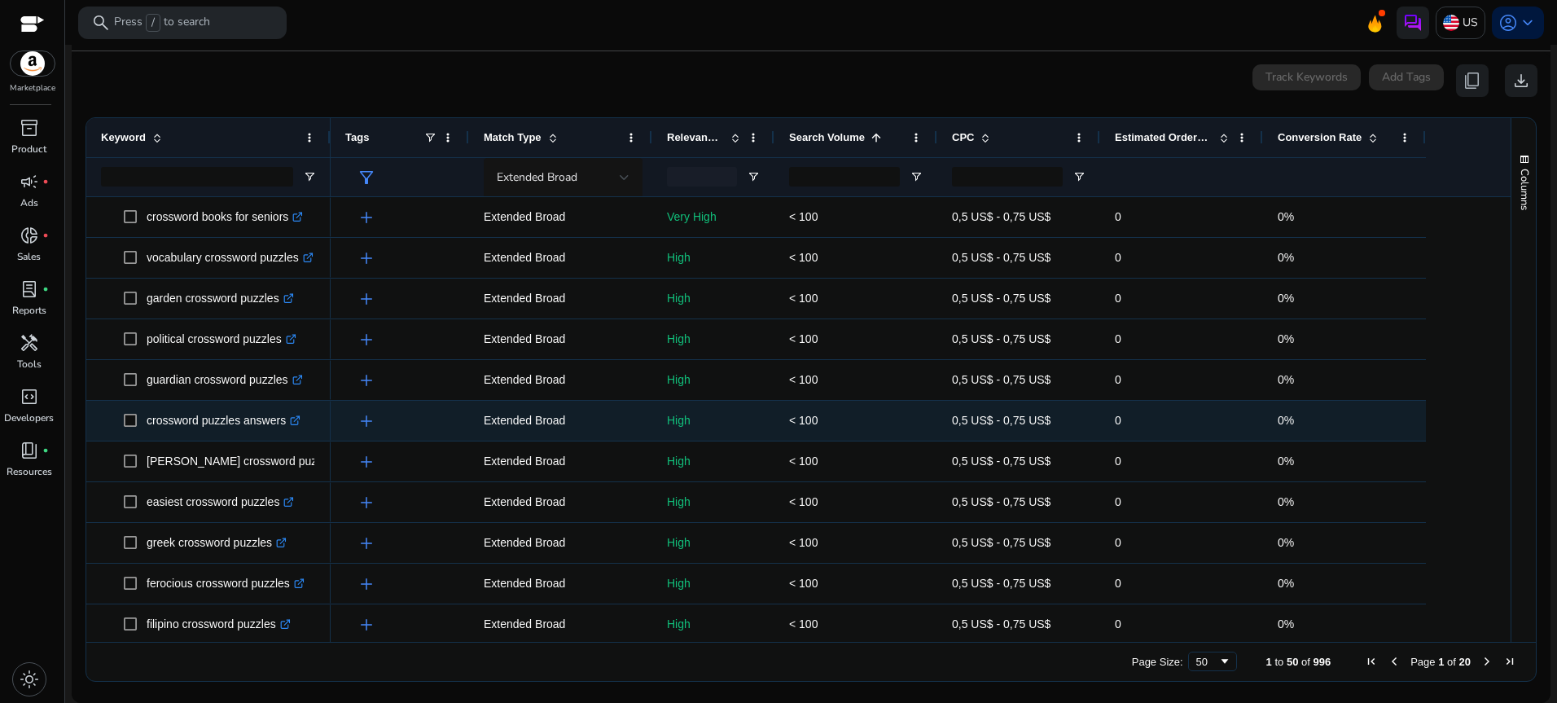
scroll to position [392, 0]
